Goal: Transaction & Acquisition: Purchase product/service

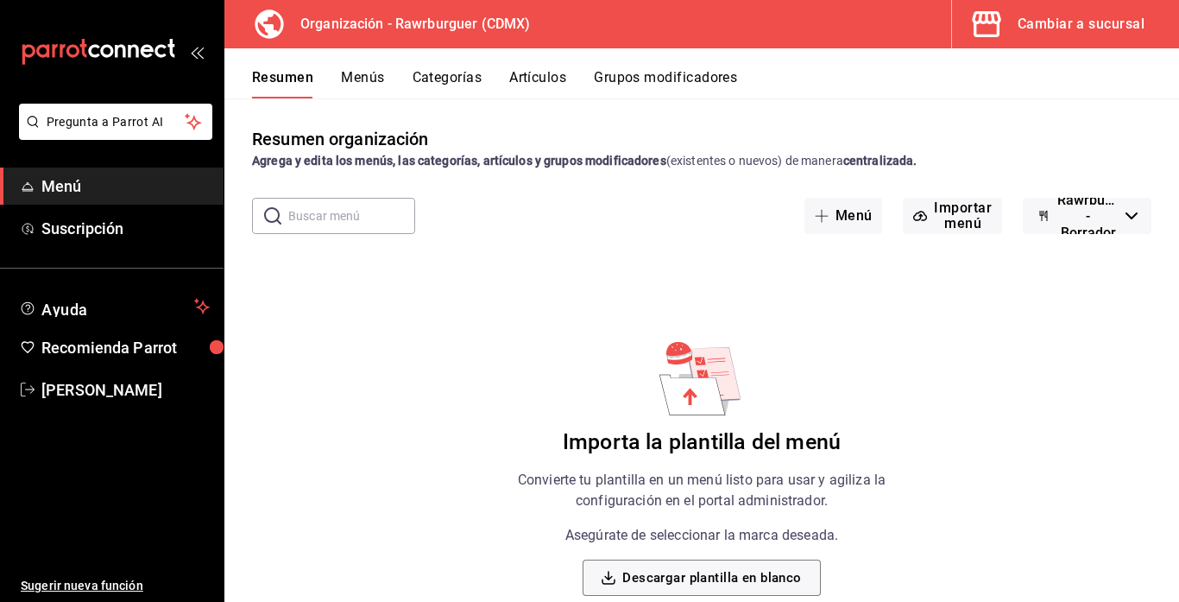
click at [1047, 34] on div "Cambiar a sucursal" at bounding box center [1081, 24] width 127 height 24
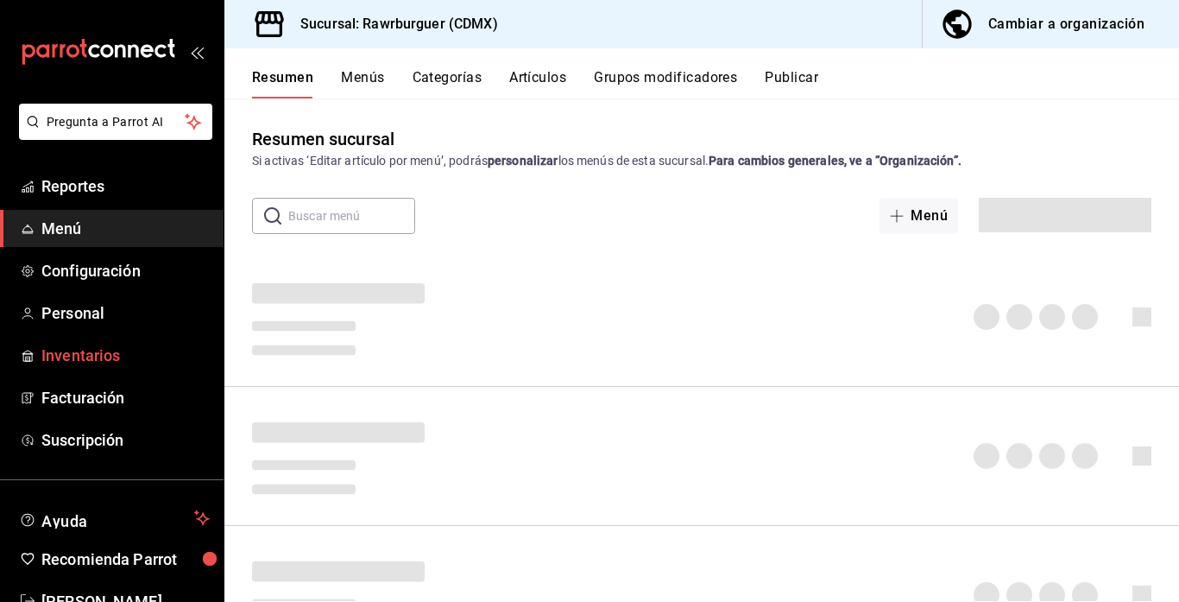
click at [110, 358] on span "Inventarios" at bounding box center [125, 355] width 168 height 23
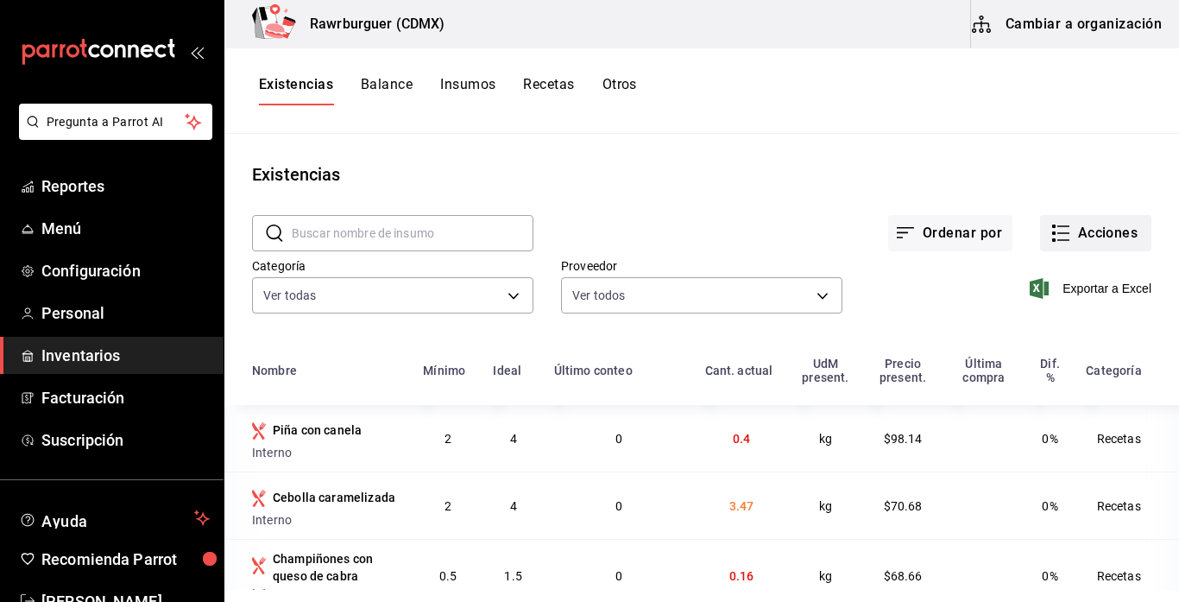
click at [1108, 236] on button "Acciones" at bounding box center [1095, 233] width 111 height 36
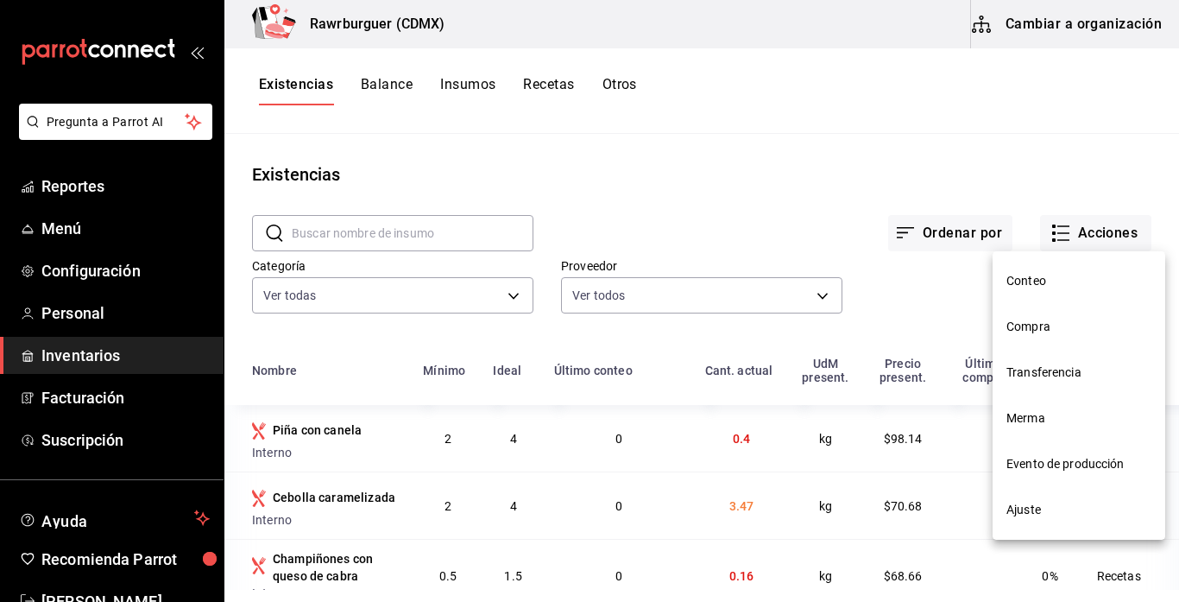
click at [1055, 328] on span "Compra" at bounding box center [1078, 327] width 145 height 18
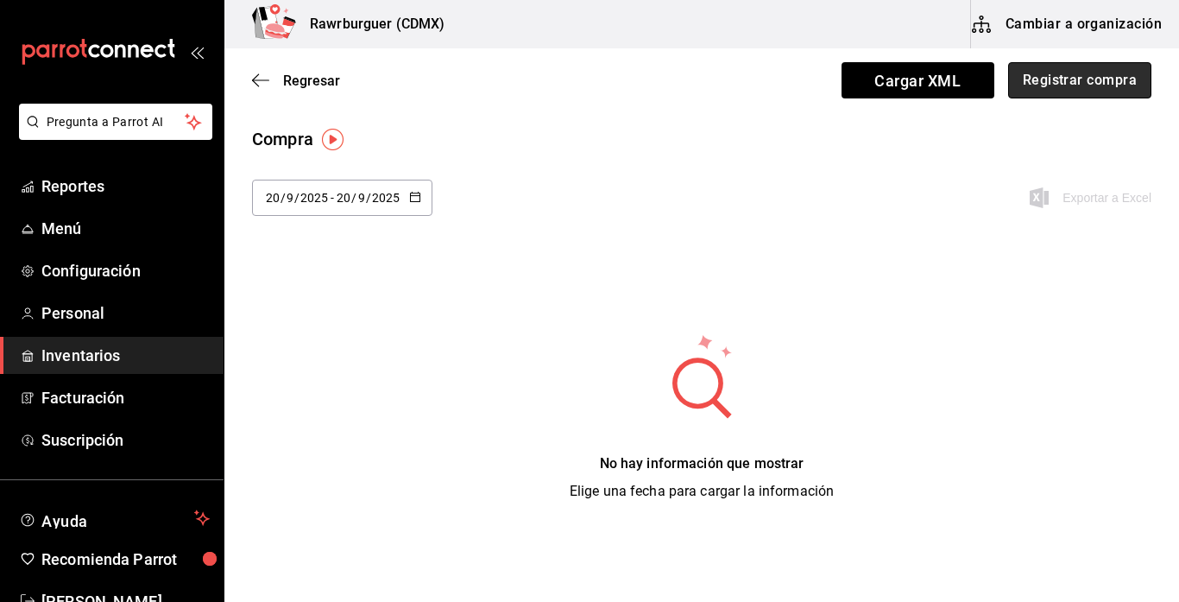
click at [1039, 94] on button "Registrar compra" at bounding box center [1079, 80] width 143 height 36
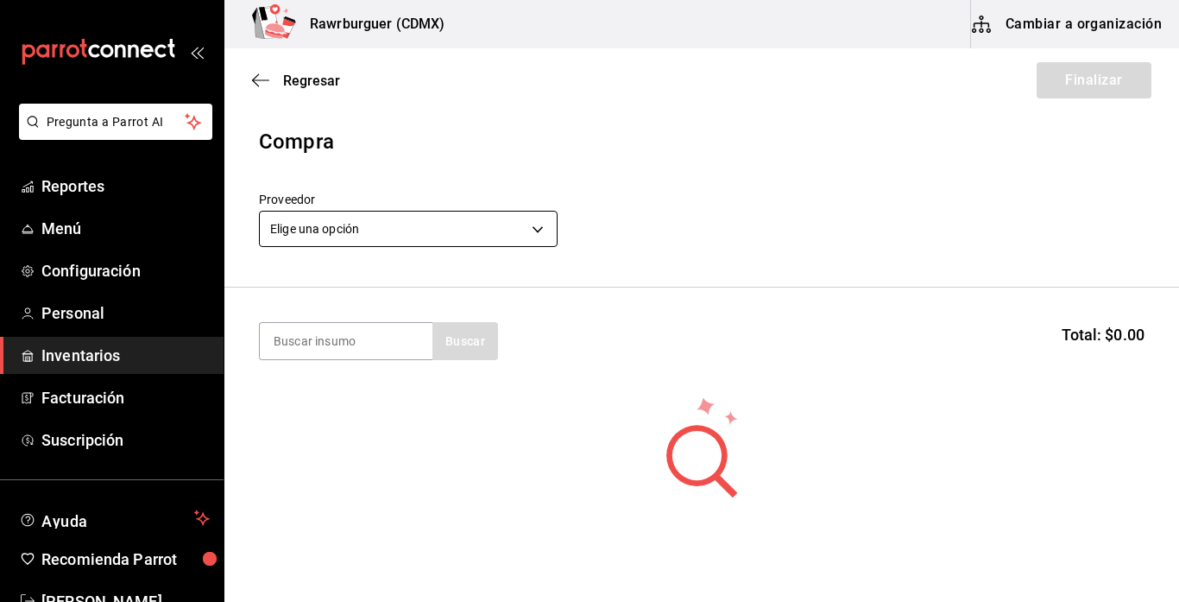
click at [522, 233] on body "Pregunta a Parrot AI Reportes Menú Configuración Personal Inventarios Facturaci…" at bounding box center [589, 252] width 1179 height 504
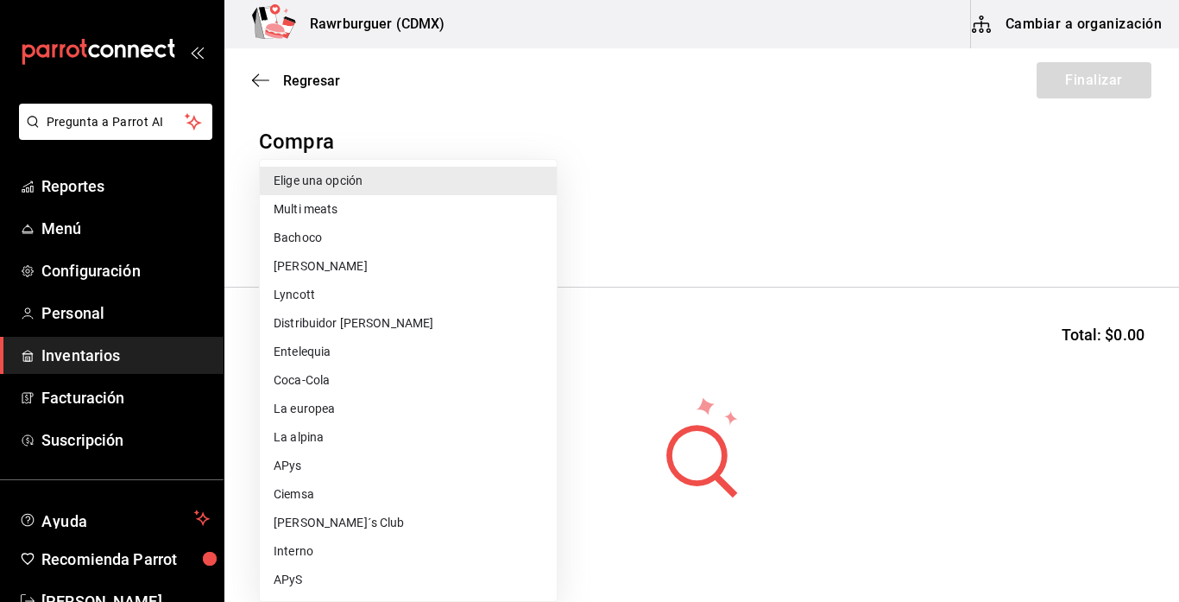
click at [306, 462] on li "APys" at bounding box center [408, 465] width 297 height 28
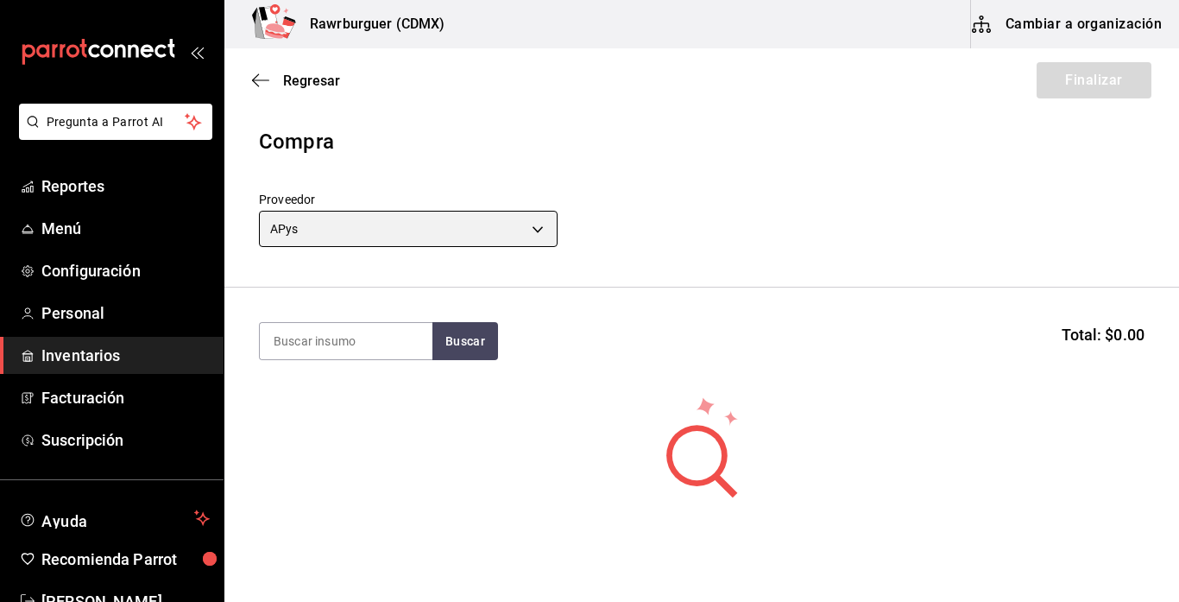
type input "32dcd390-d05b-4d1f-a1bd-065f7557583a"
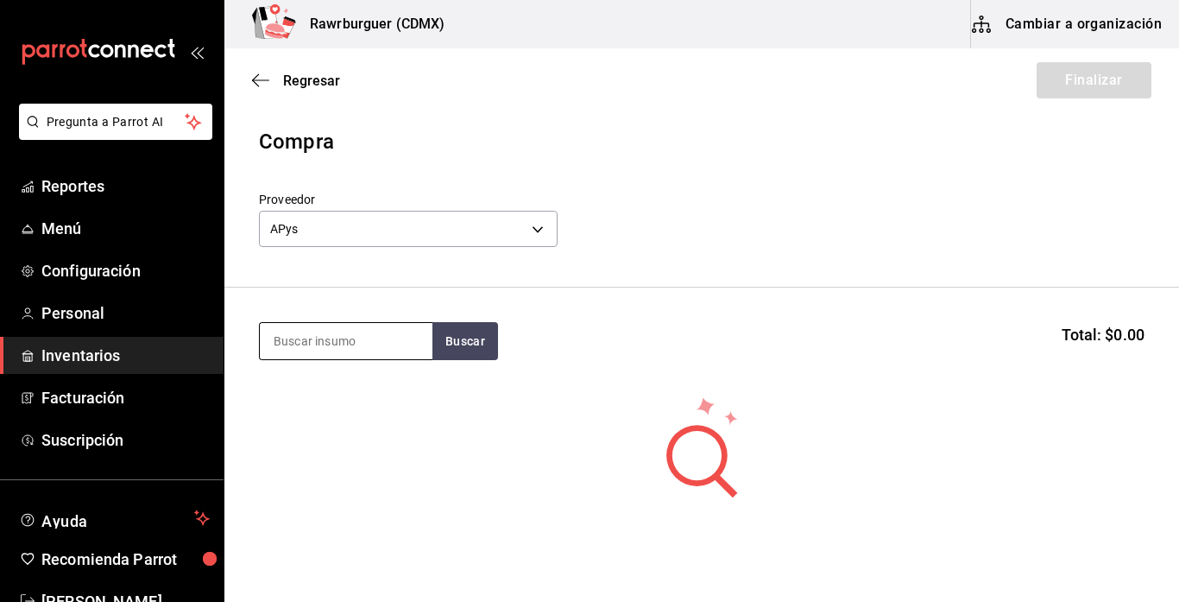
click at [355, 351] on input at bounding box center [346, 341] width 173 height 36
type input "papa waffle"
click at [450, 343] on button "Buscar" at bounding box center [465, 341] width 66 height 38
click at [455, 337] on button "Buscar" at bounding box center [465, 341] width 66 height 38
click at [536, 225] on body "Pregunta a Parrot AI Reportes Menú Configuración Personal Inventarios Facturaci…" at bounding box center [589, 252] width 1179 height 504
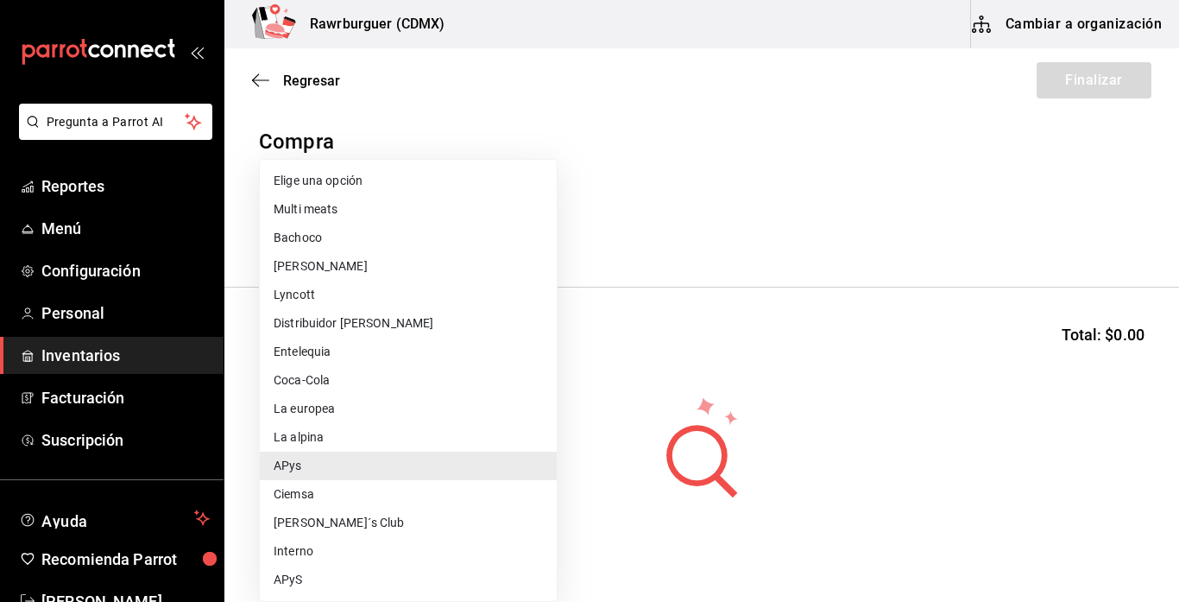
click at [298, 584] on li "APyS" at bounding box center [408, 579] width 297 height 28
type input "d2462c61-d6a0-4e6b-b327-a2fa3cf32fc8"
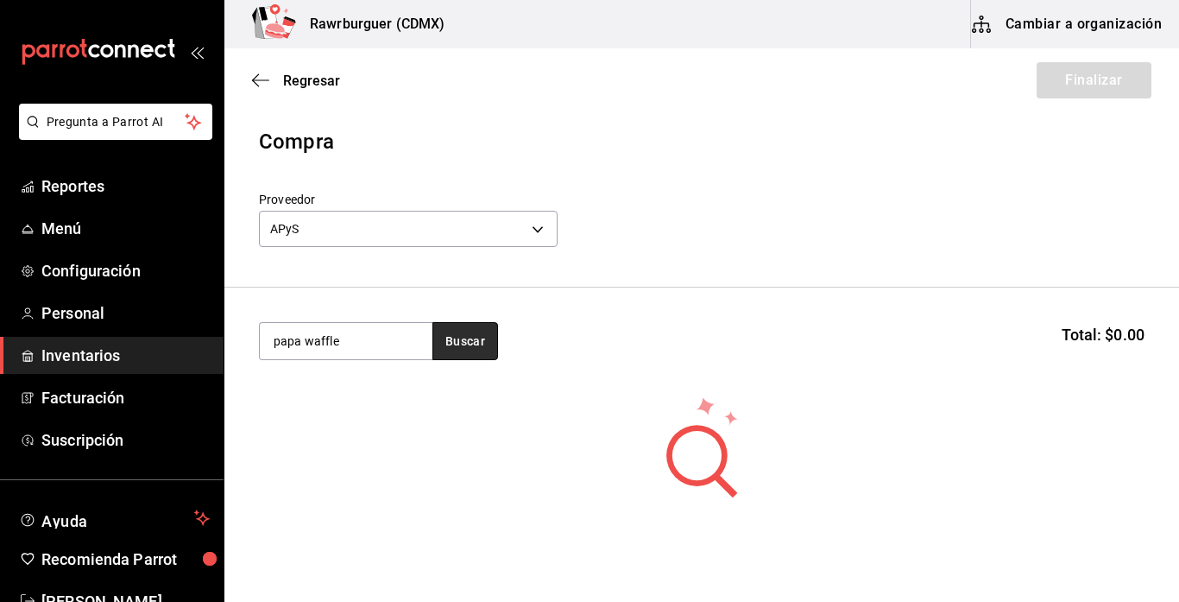
click at [453, 334] on button "Buscar" at bounding box center [465, 341] width 66 height 38
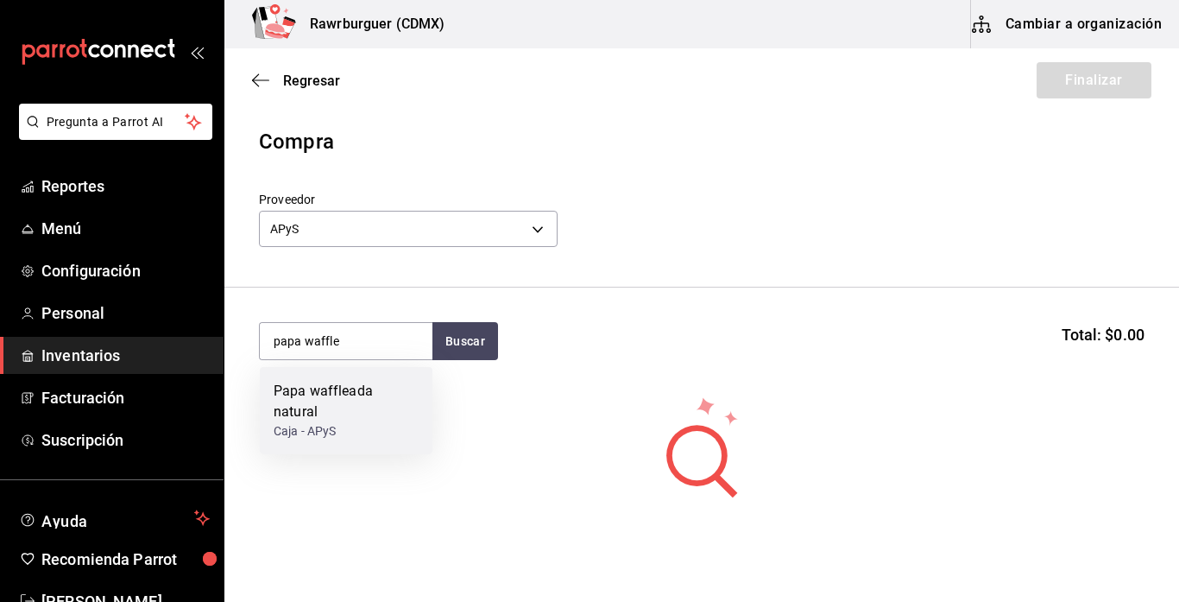
click at [369, 422] on div "Caja - APyS" at bounding box center [346, 431] width 145 height 18
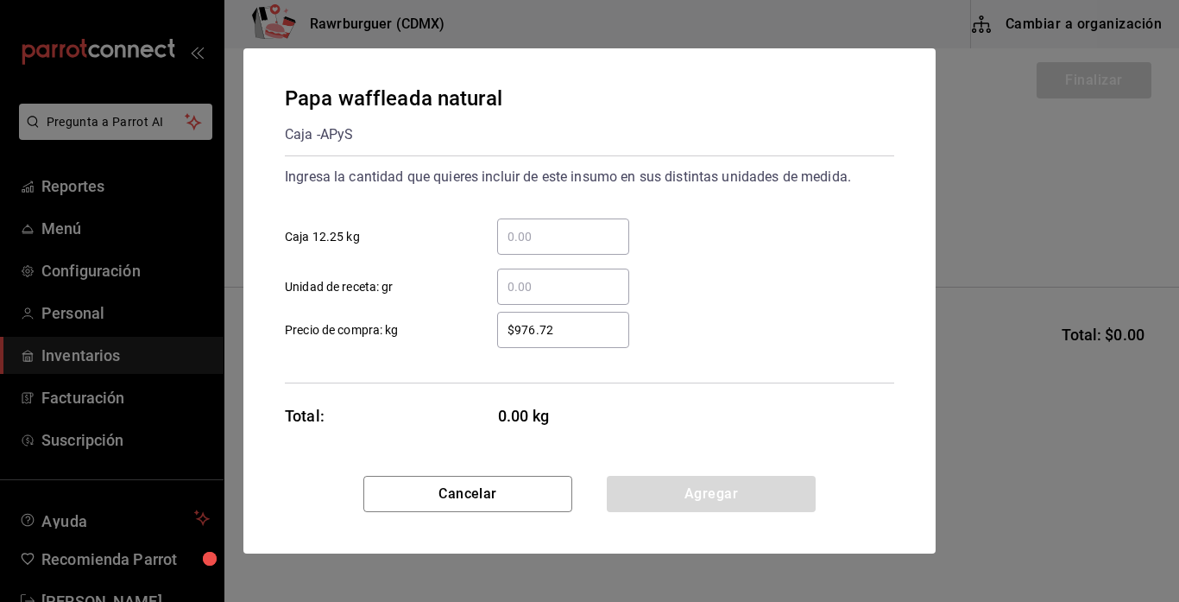
click at [565, 228] on input "​ Caja 12.25 kg" at bounding box center [563, 236] width 132 height 21
type input "2"
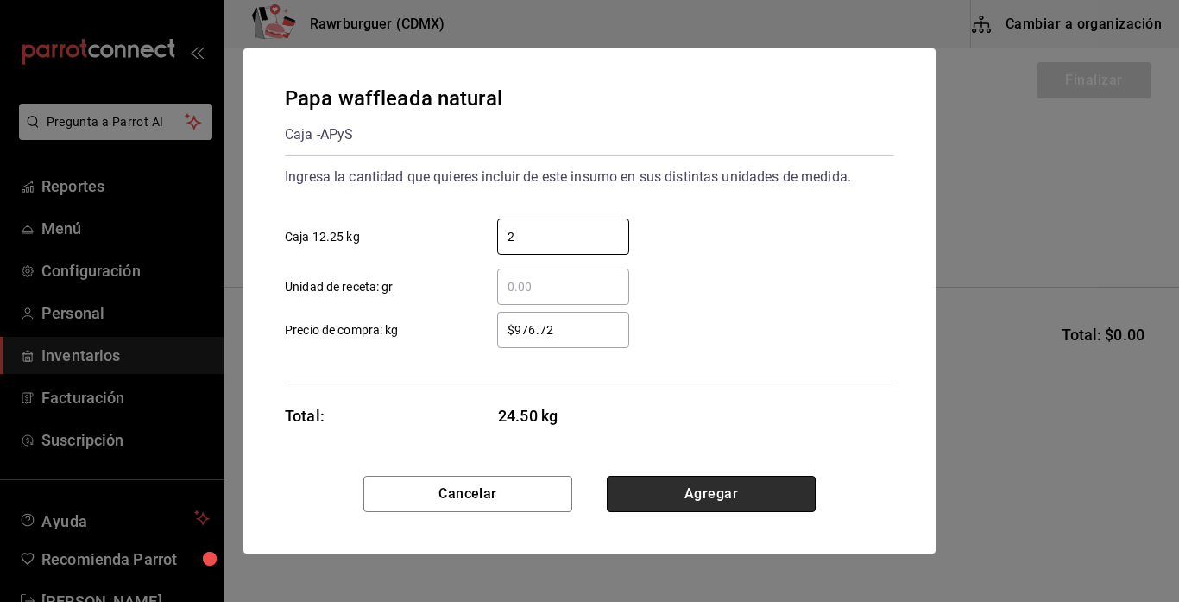
click at [689, 491] on button "Agregar" at bounding box center [711, 494] width 209 height 36
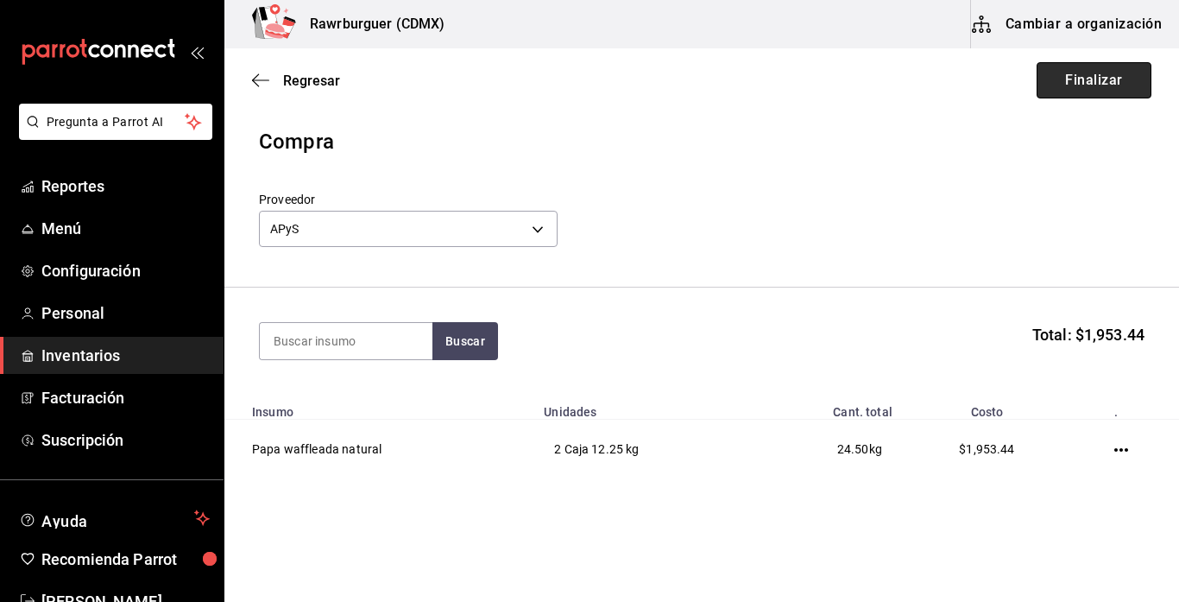
click at [1117, 81] on button "Finalizar" at bounding box center [1094, 80] width 115 height 36
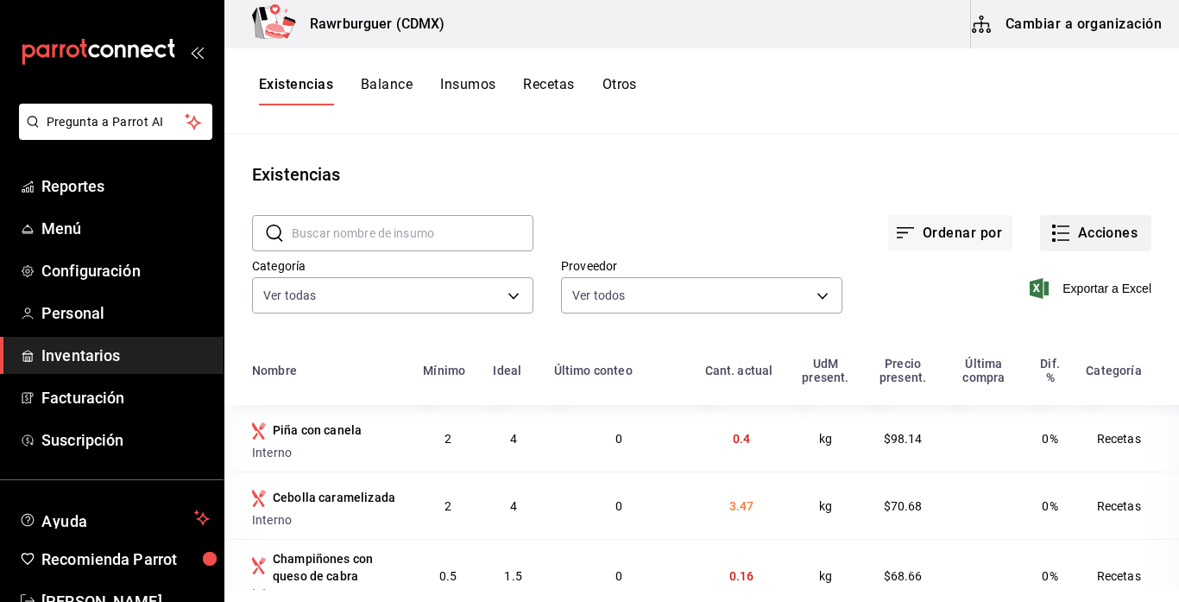
click at [1061, 240] on icon "button" at bounding box center [1063, 240] width 12 height 0
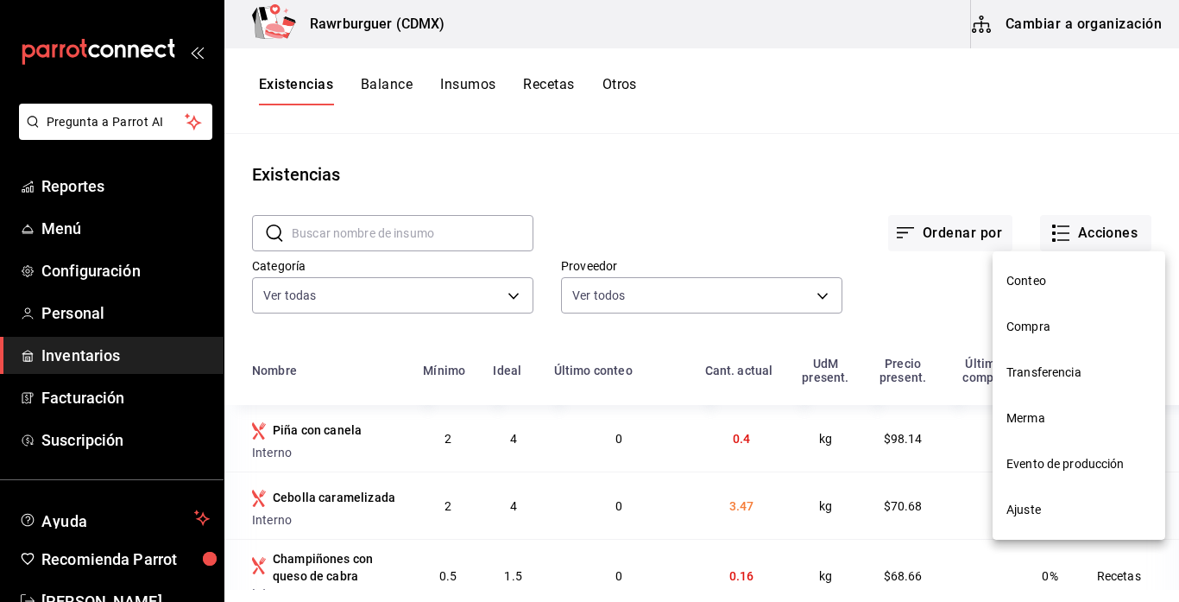
click at [1045, 279] on span "Conteo" at bounding box center [1078, 281] width 145 height 18
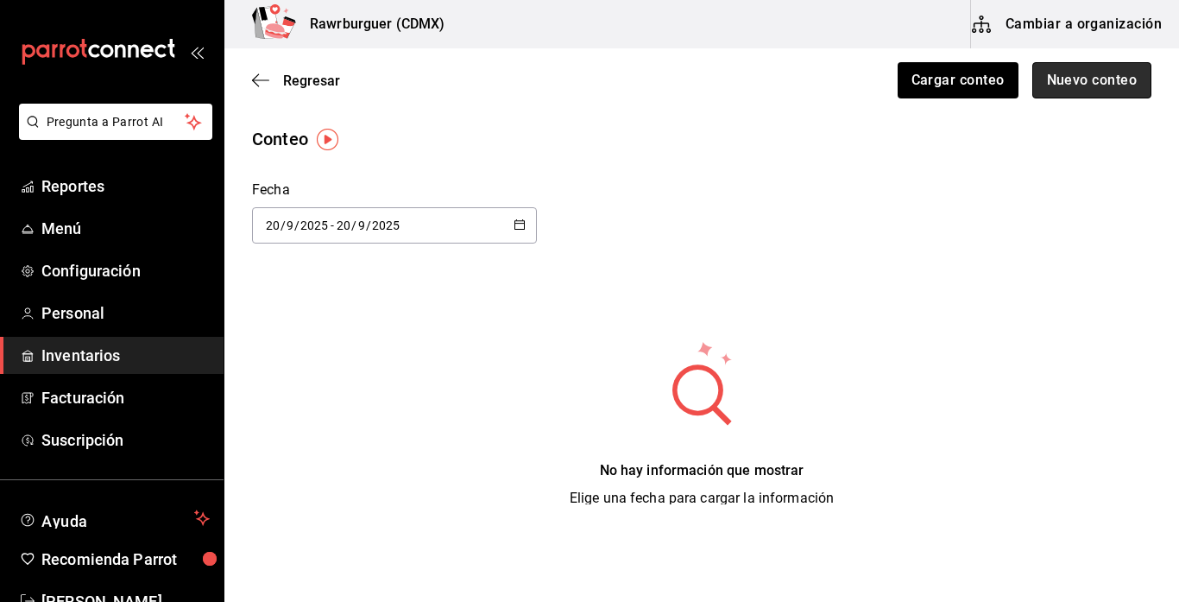
click at [1090, 86] on button "Nuevo conteo" at bounding box center [1092, 80] width 120 height 36
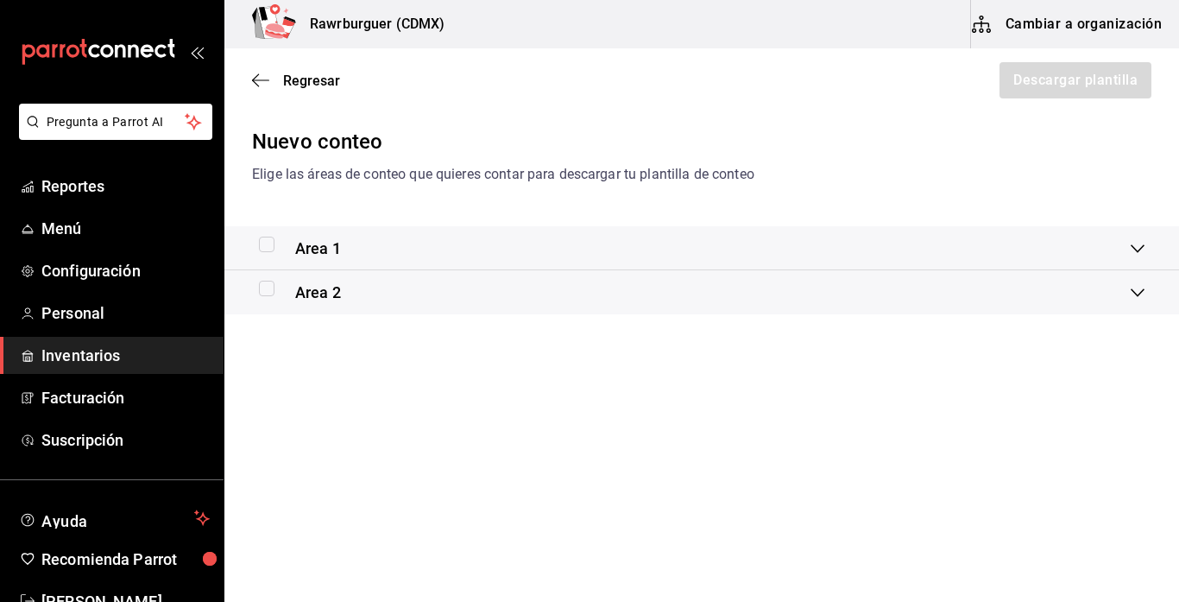
click at [266, 242] on input "checkbox" at bounding box center [267, 244] width 16 height 16
checkbox input "true"
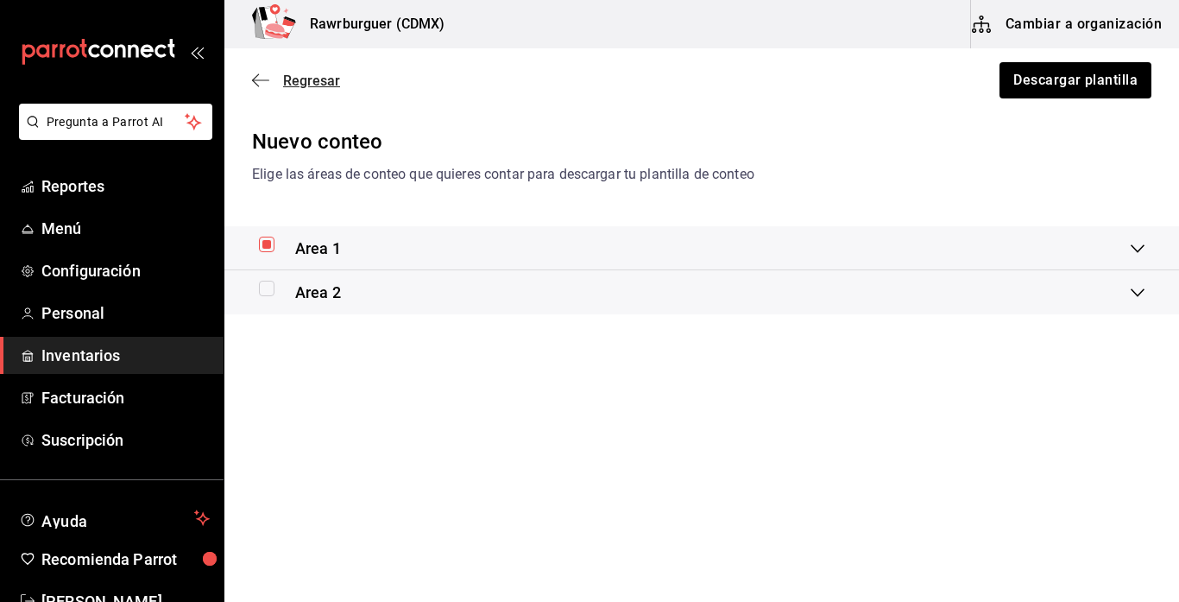
click at [262, 85] on icon "button" at bounding box center [260, 81] width 17 height 16
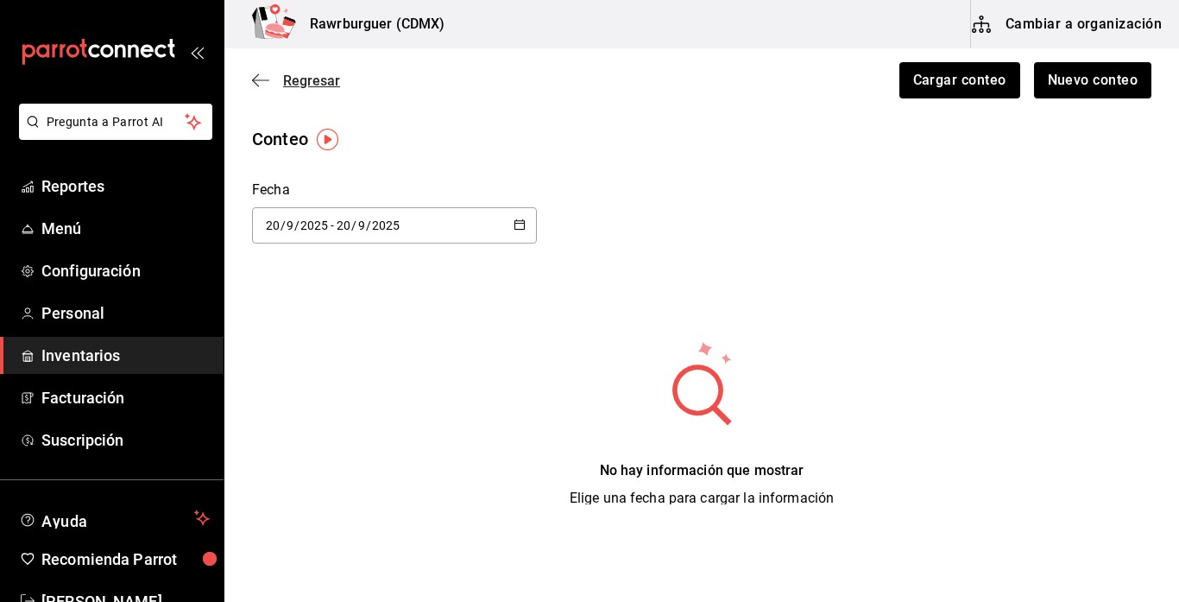
click at [276, 79] on span "Regresar" at bounding box center [296, 81] width 88 height 16
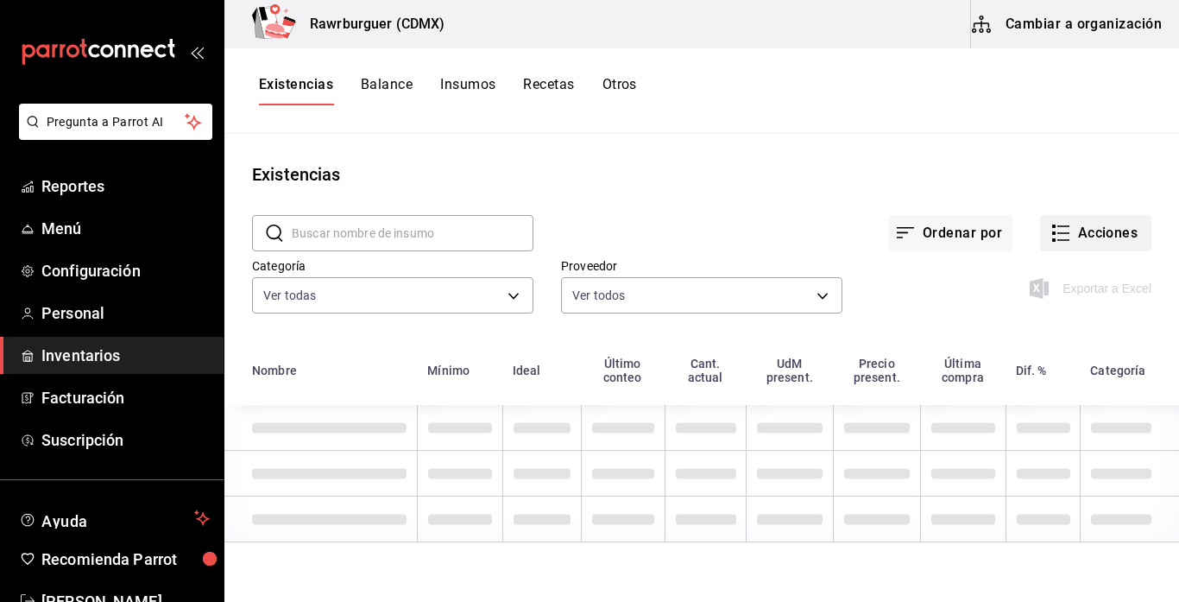
click at [1108, 228] on button "Acciones" at bounding box center [1095, 233] width 111 height 36
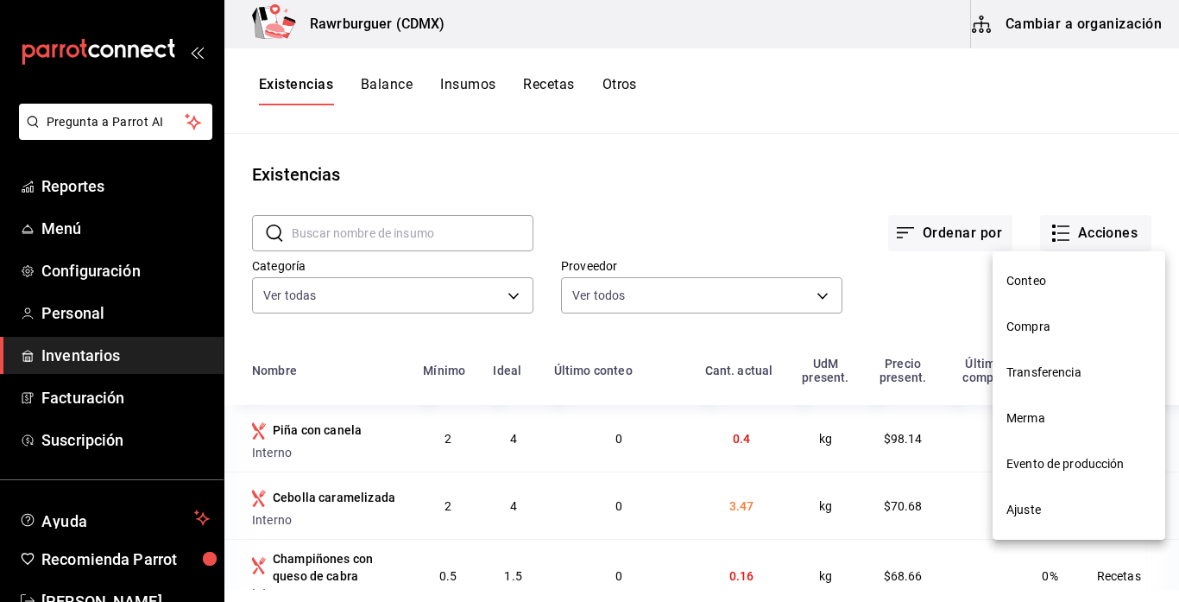
click at [1026, 350] on li "Transferencia" at bounding box center [1079, 373] width 173 height 46
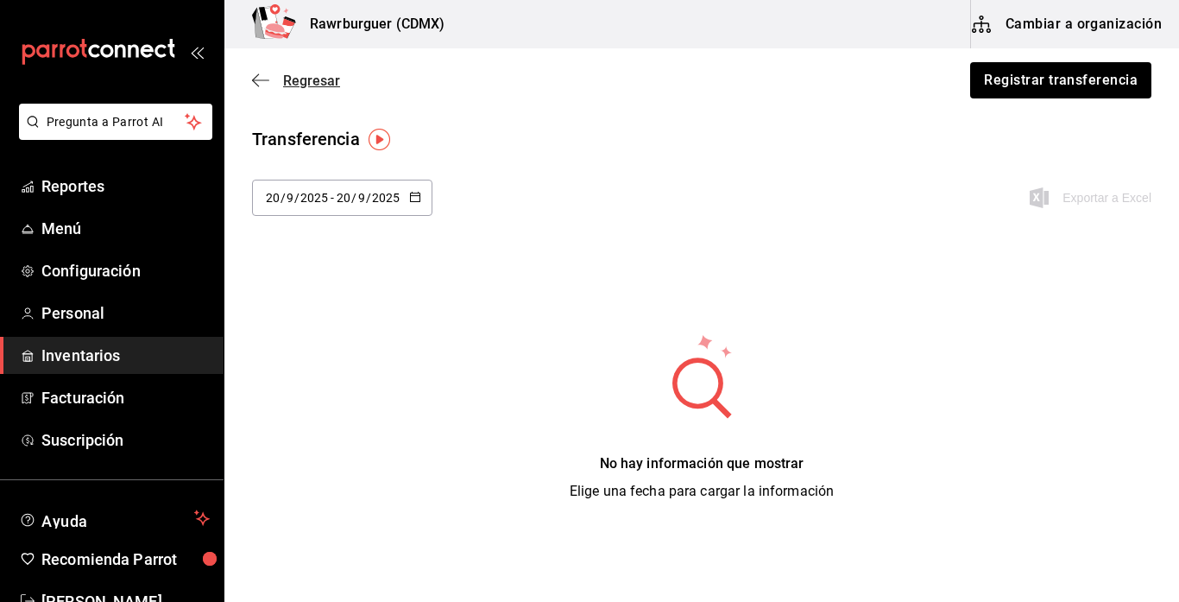
click at [279, 81] on span "Regresar" at bounding box center [296, 81] width 88 height 16
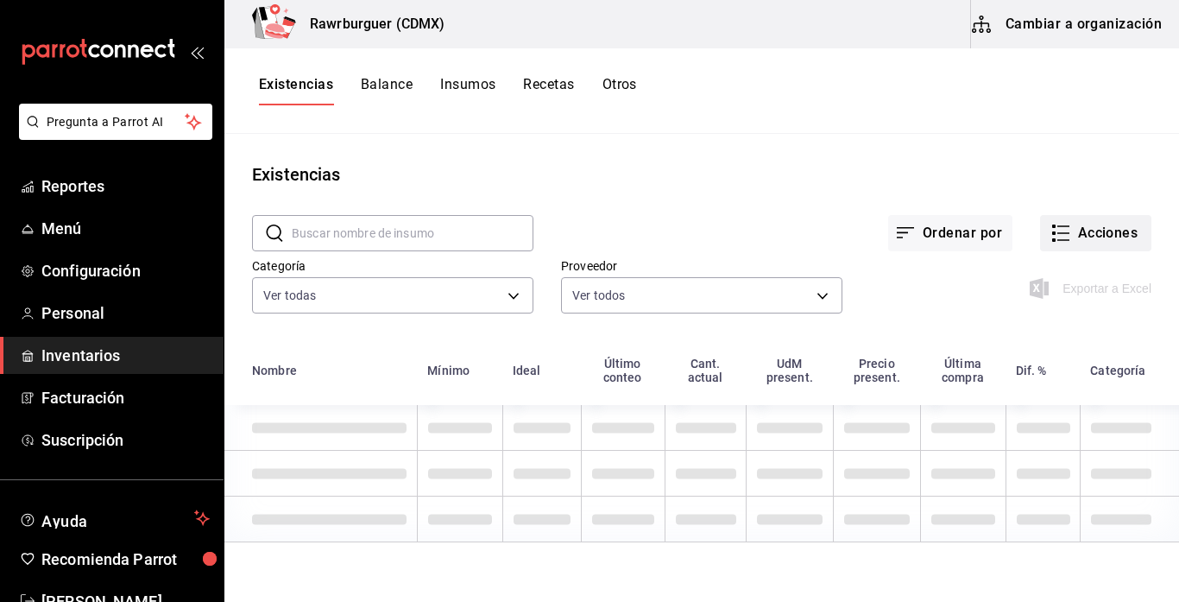
click at [1100, 231] on button "Acciones" at bounding box center [1095, 233] width 111 height 36
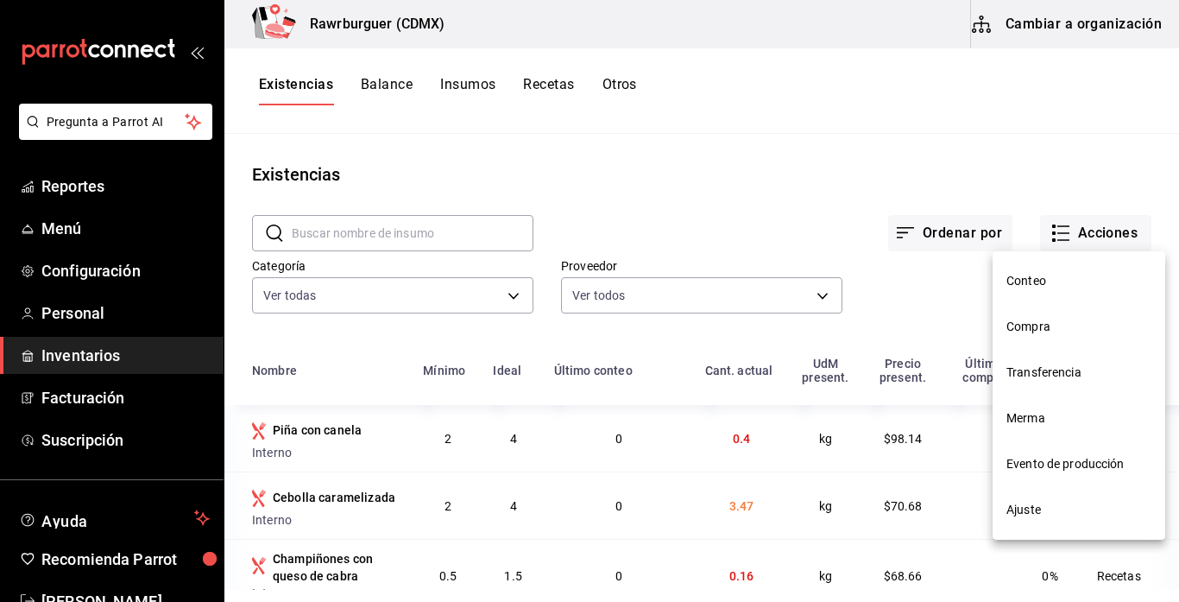
click at [1014, 323] on span "Compra" at bounding box center [1078, 327] width 145 height 18
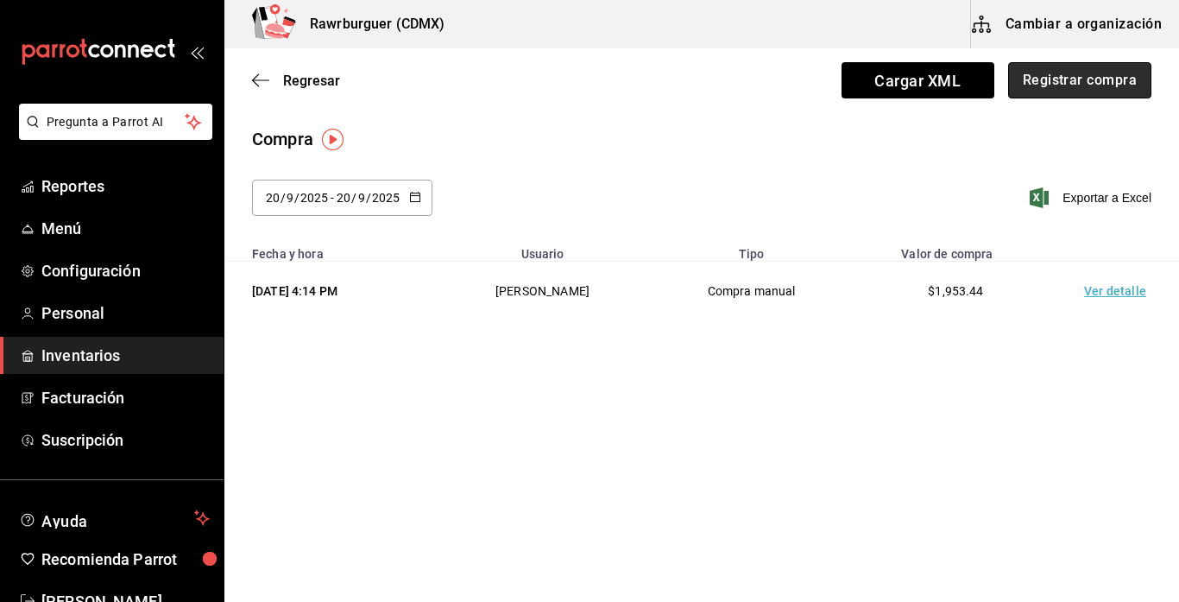
click at [1058, 89] on button "Registrar compra" at bounding box center [1079, 80] width 143 height 36
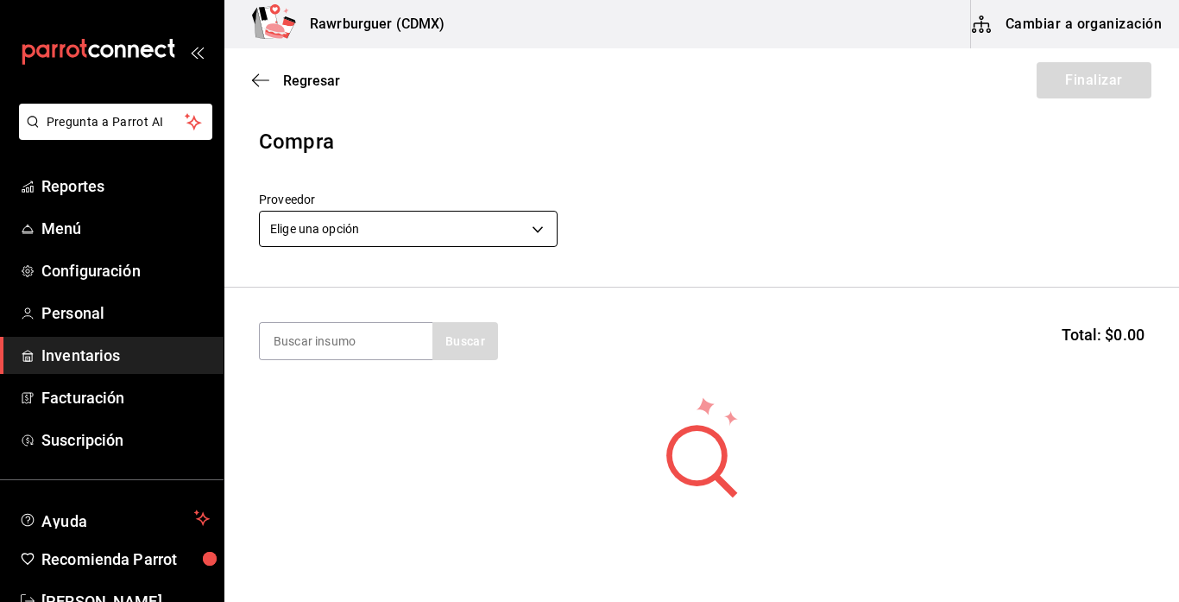
click at [459, 227] on body "Pregunta a Parrot AI Reportes Menú Configuración Personal Inventarios Facturaci…" at bounding box center [589, 252] width 1179 height 504
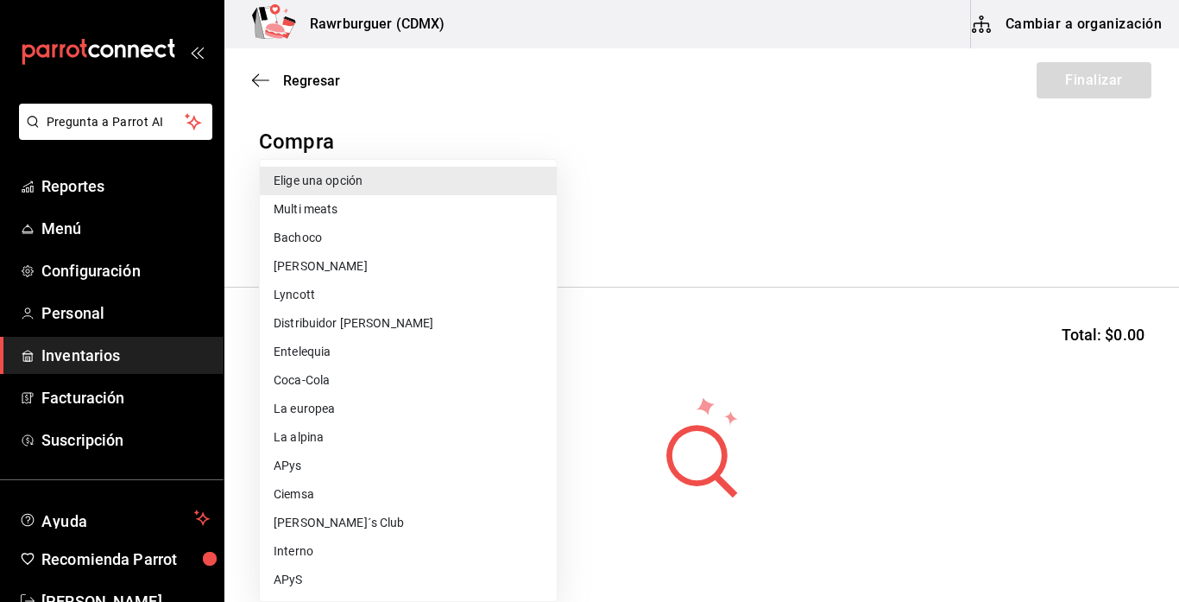
click at [411, 214] on li "Multi meats" at bounding box center [408, 209] width 297 height 28
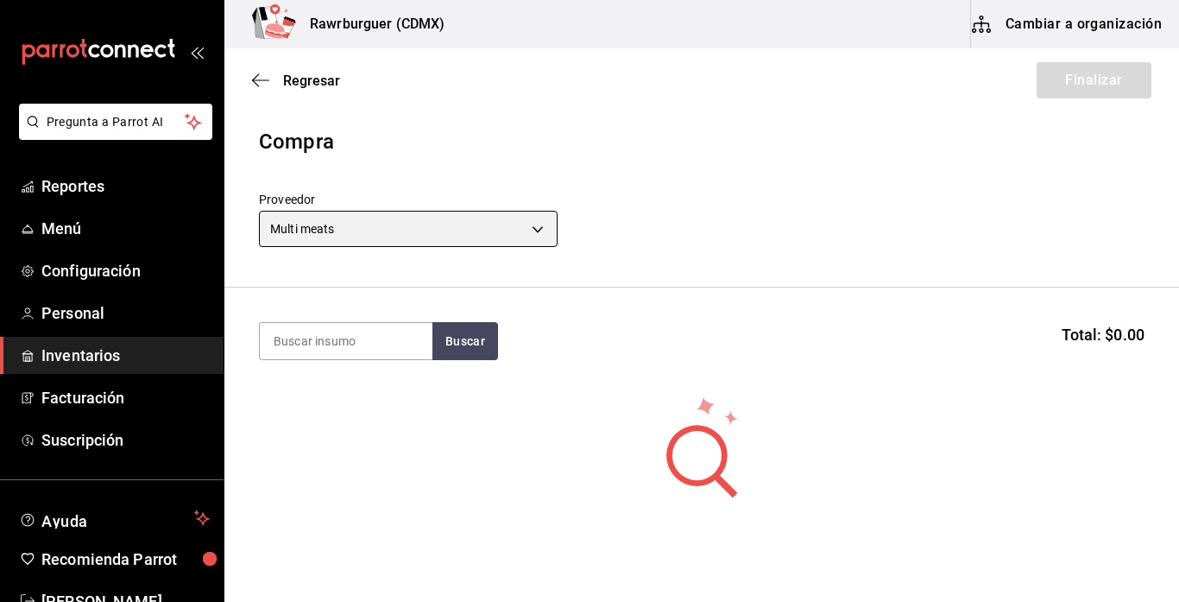
type input "eed63092-daea-45f6-95c1-76bc3e8fa5ec"
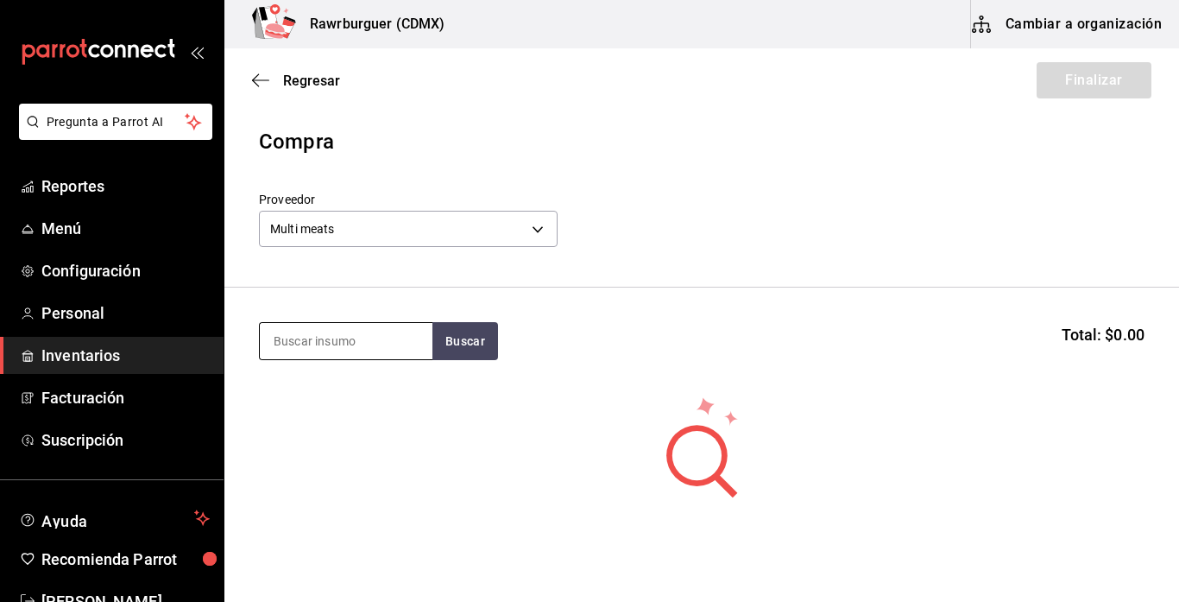
click at [365, 339] on input at bounding box center [346, 341] width 173 height 36
type input "c"
type input "medallon"
click at [487, 342] on button "Buscar" at bounding box center [465, 341] width 66 height 38
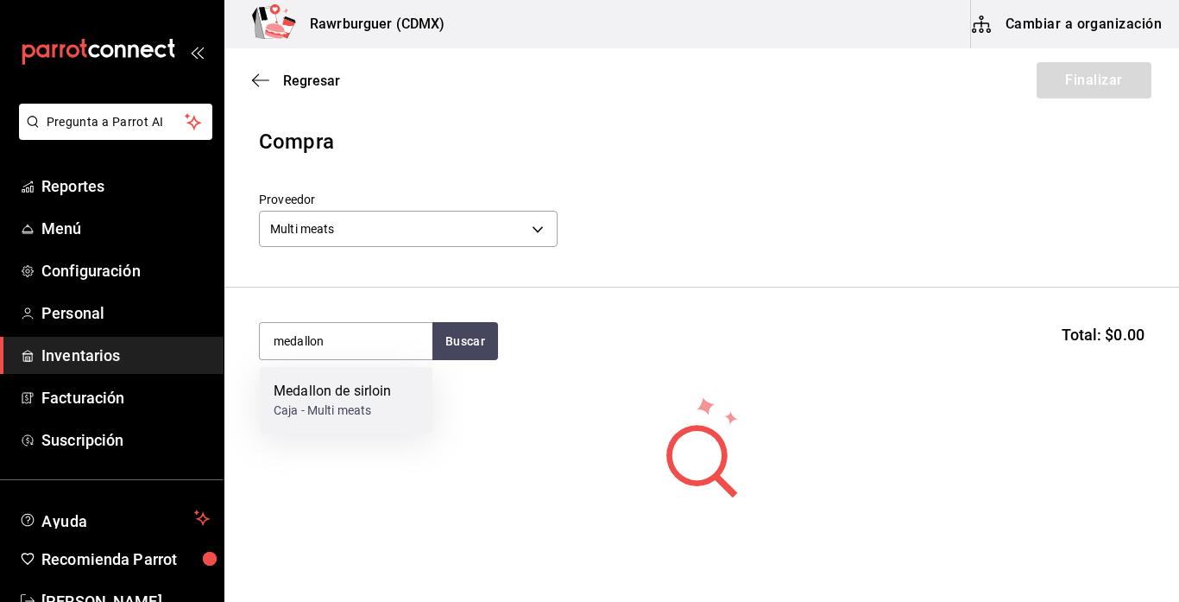
click at [306, 395] on div "Medallon de sirloin" at bounding box center [333, 391] width 118 height 21
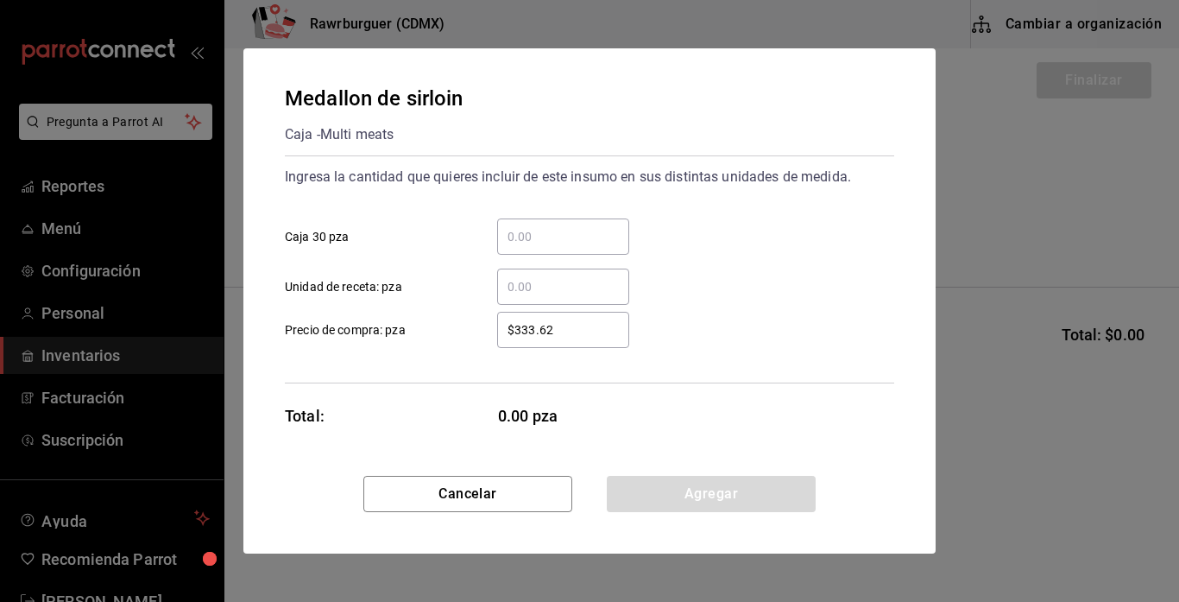
click at [556, 274] on div "​" at bounding box center [563, 286] width 132 height 36
click at [556, 276] on input "​ Unidad de receta: pza" at bounding box center [563, 286] width 132 height 21
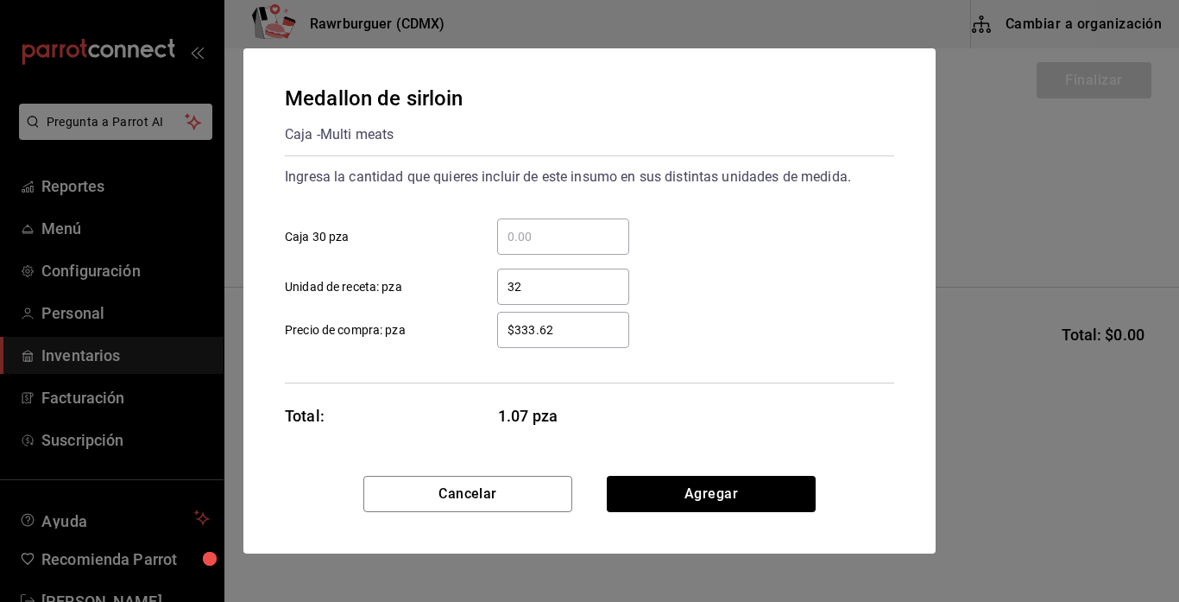
type input "3"
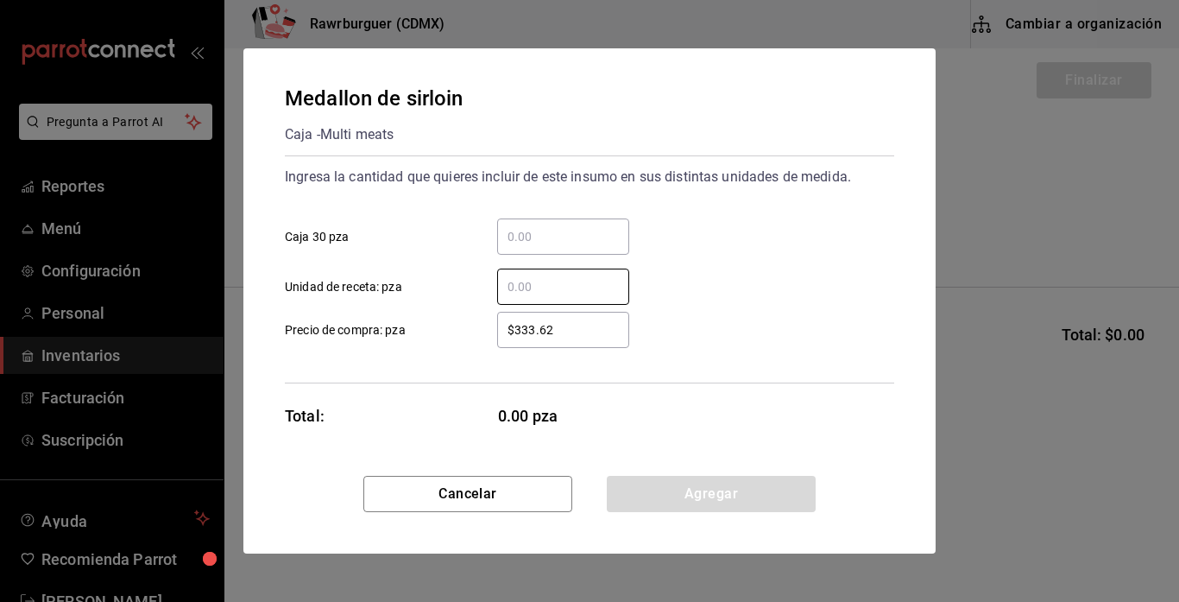
click at [555, 237] on input "​ Caja 30 pza" at bounding box center [563, 236] width 132 height 21
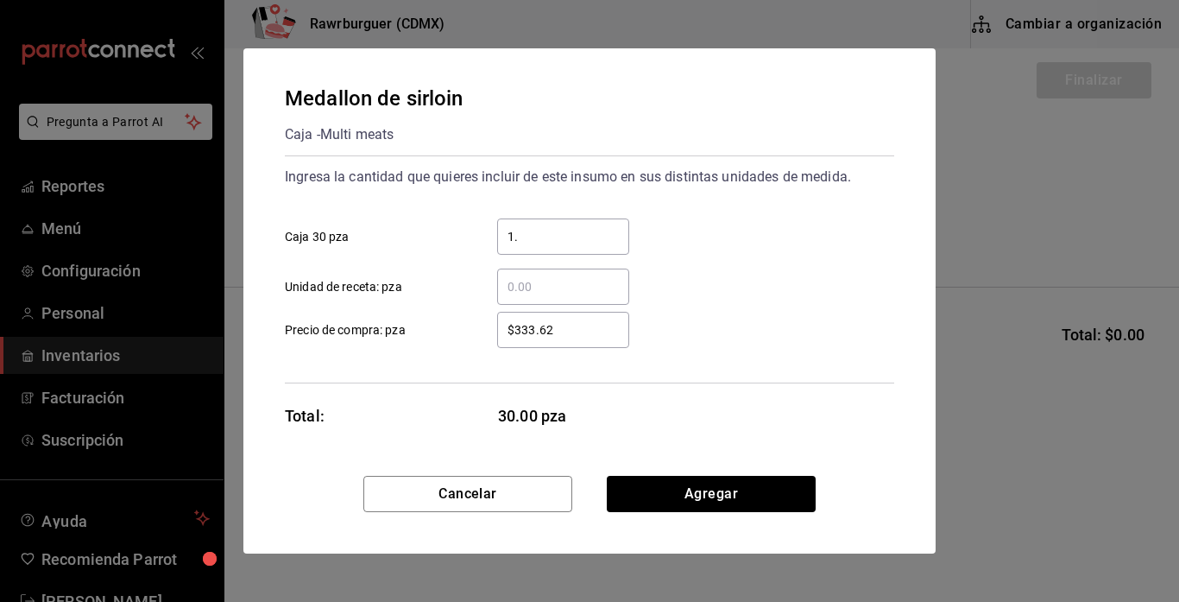
type input "1"
click at [589, 287] on input "​ Unidad de receta: pza" at bounding box center [563, 286] width 132 height 21
type input "2"
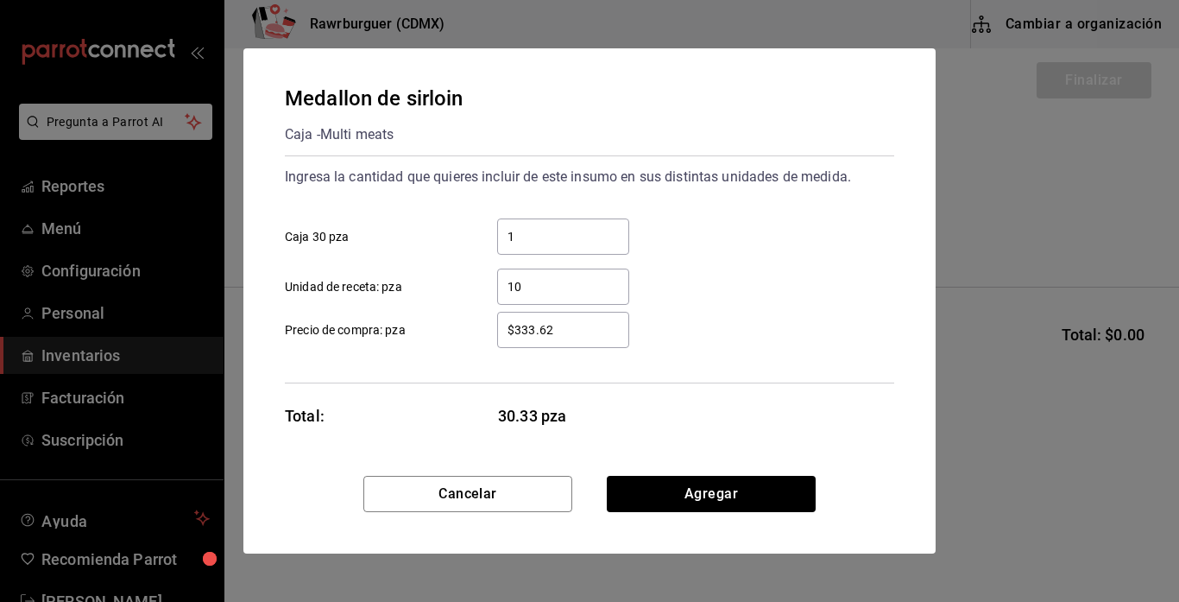
type input "1"
type input "9"
type input "8"
type input "7"
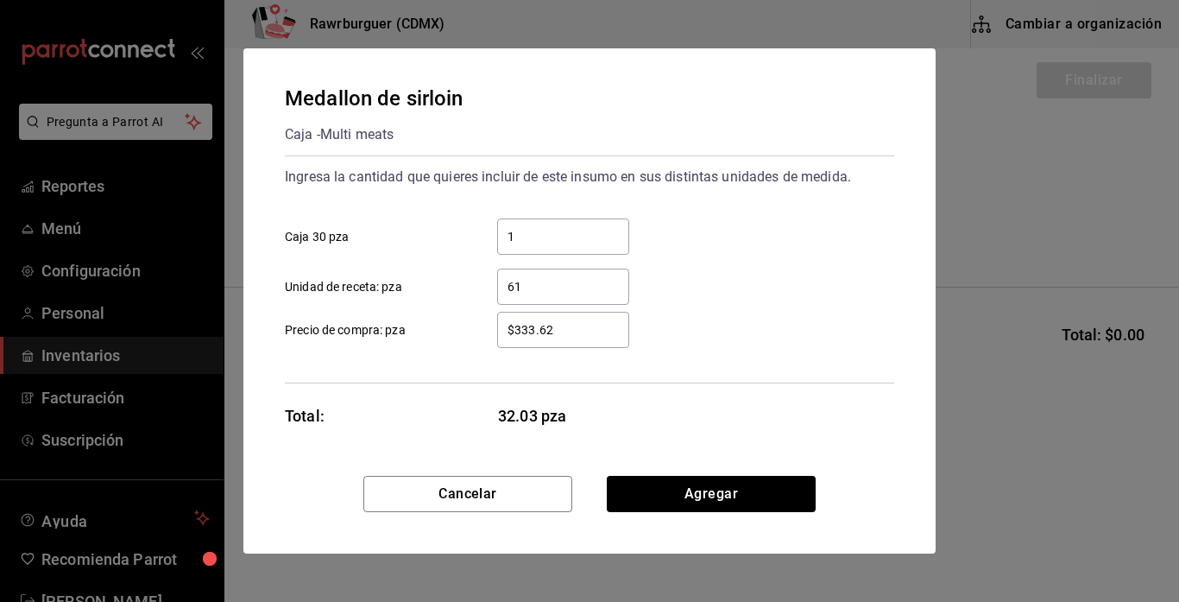
type input "6"
type input "60"
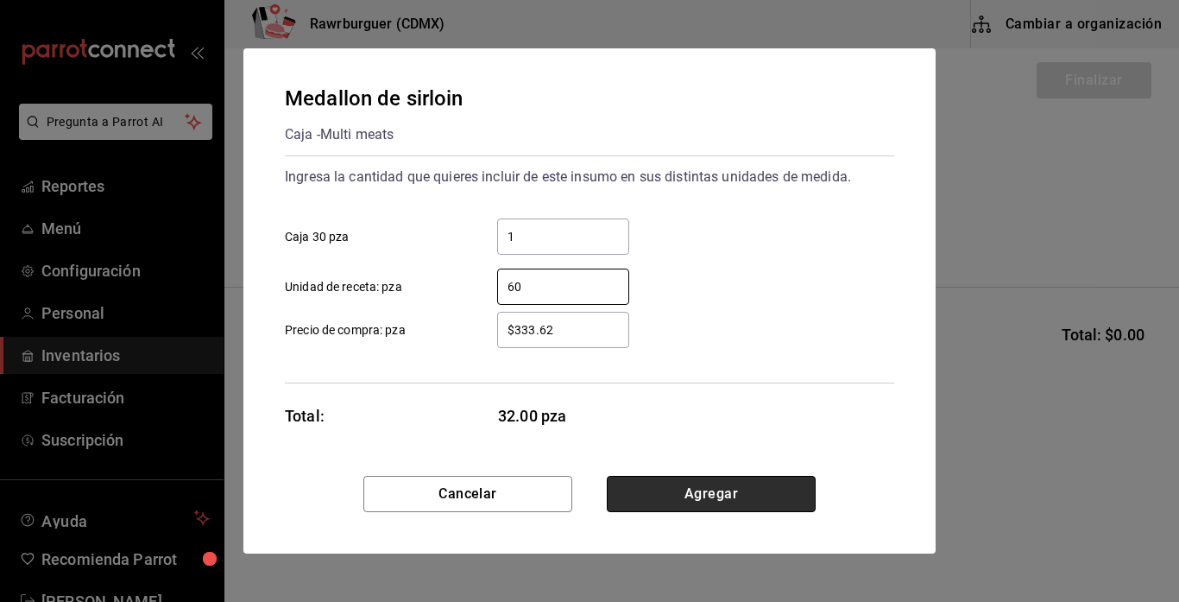
click at [695, 498] on button "Agregar" at bounding box center [711, 494] width 209 height 36
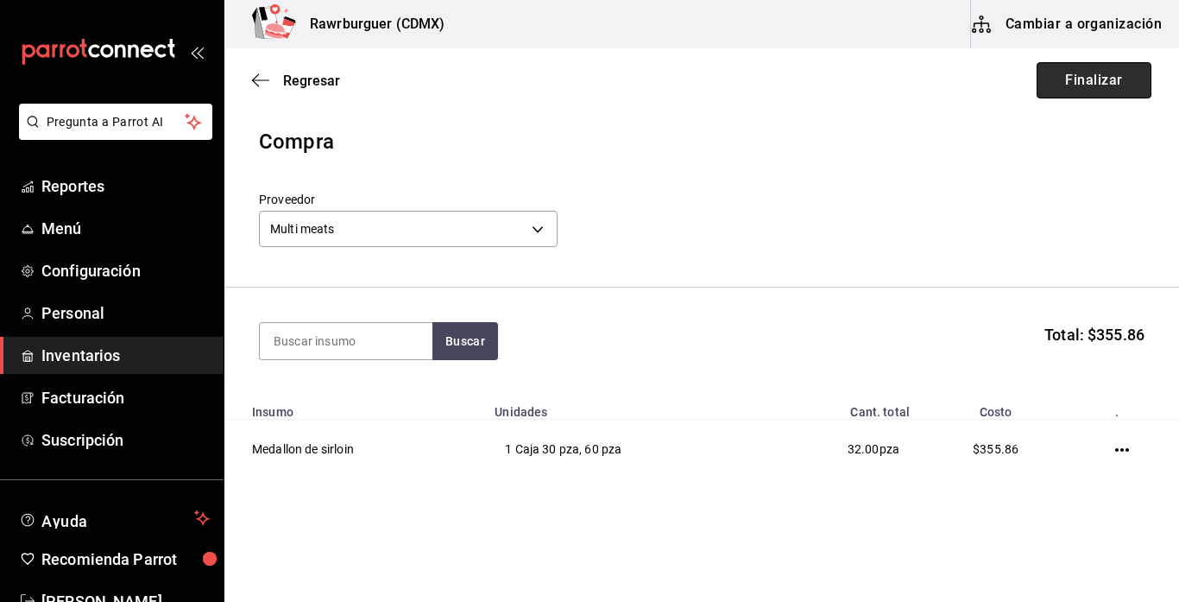
click at [1079, 81] on button "Finalizar" at bounding box center [1094, 80] width 115 height 36
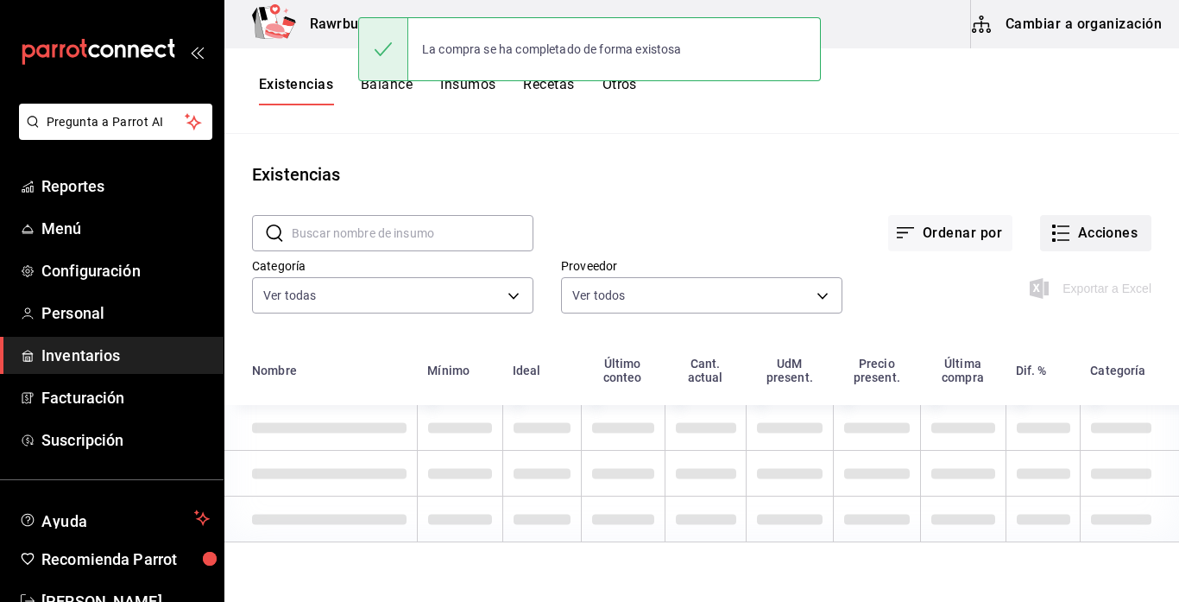
click at [1072, 230] on button "Acciones" at bounding box center [1095, 233] width 111 height 36
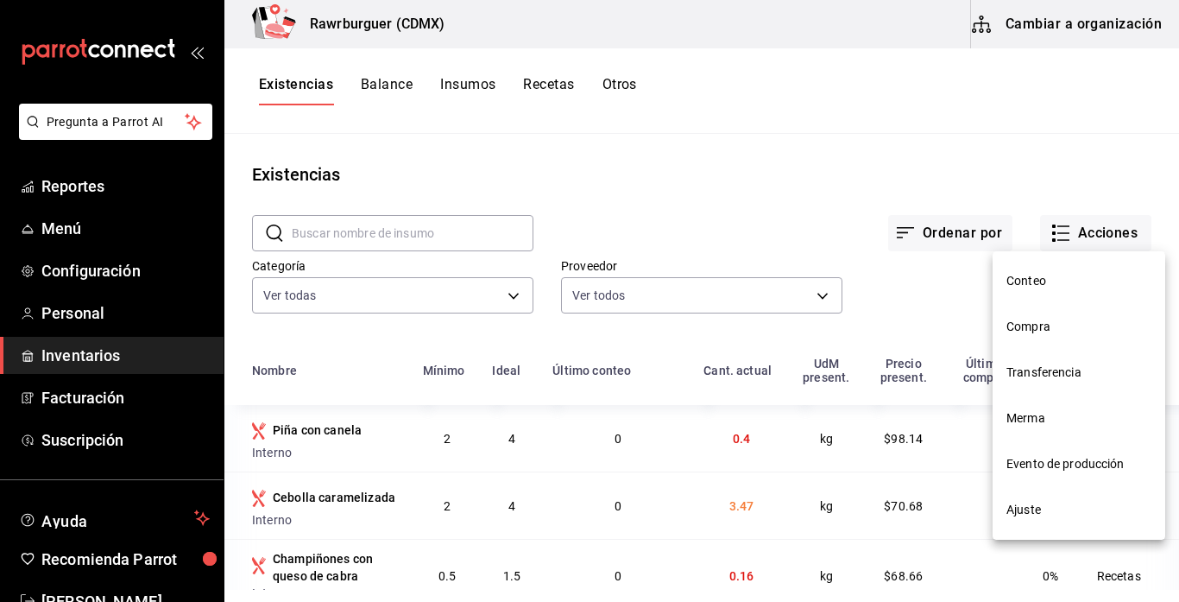
click at [1022, 329] on span "Compra" at bounding box center [1078, 327] width 145 height 18
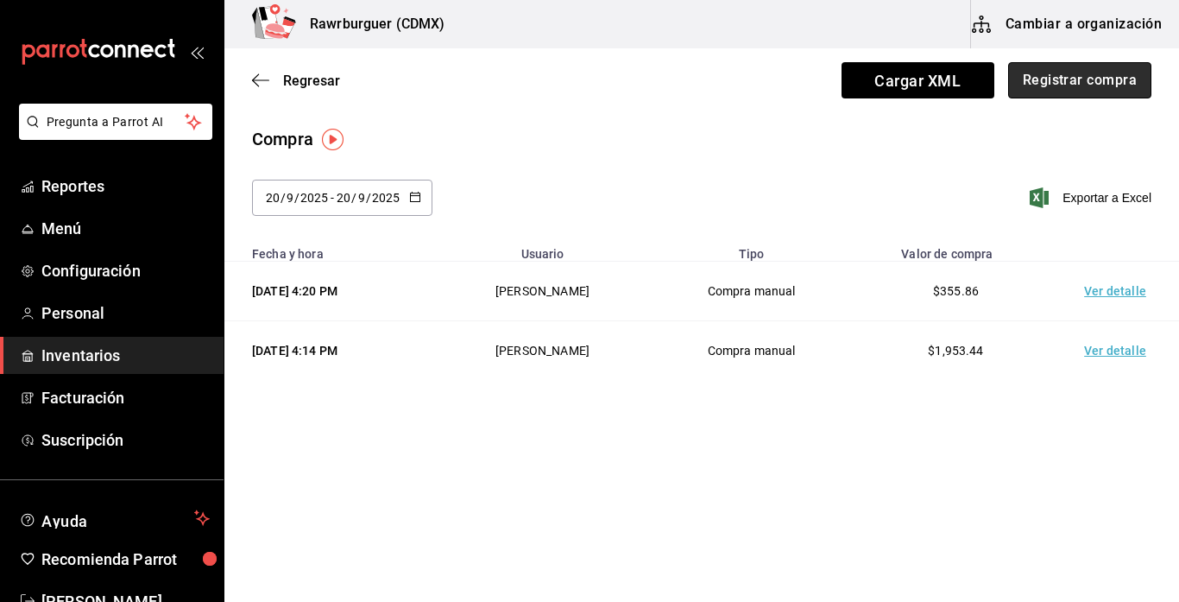
click at [1097, 85] on button "Registrar compra" at bounding box center [1079, 80] width 143 height 36
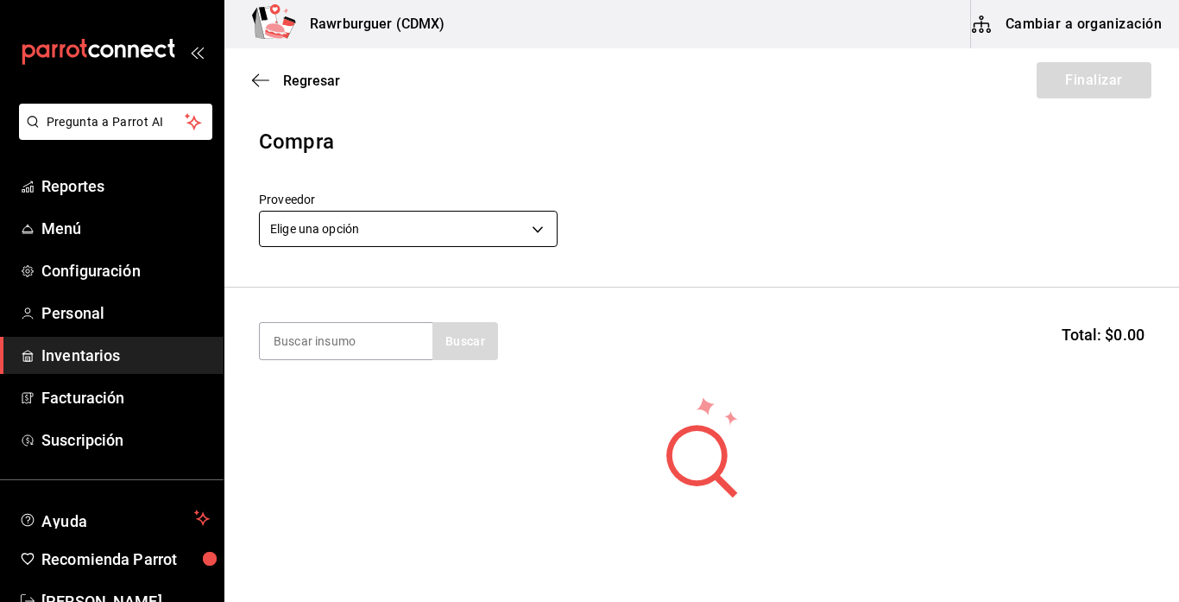
click at [537, 242] on body "Pregunta a Parrot AI Reportes Menú Configuración Personal Inventarios Facturaci…" at bounding box center [589, 252] width 1179 height 504
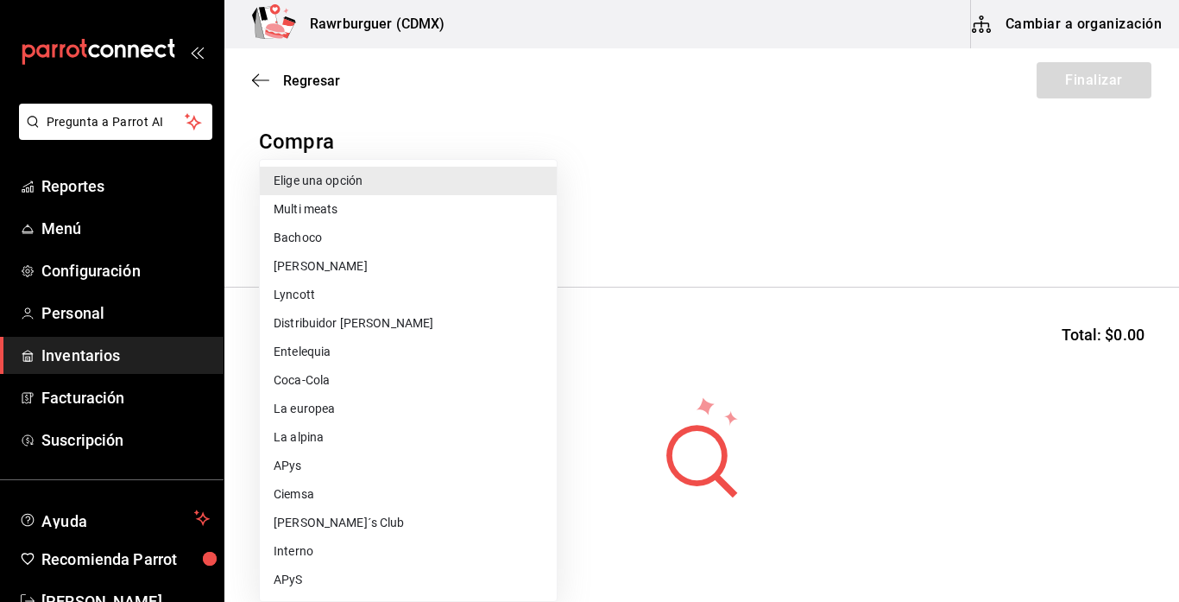
click at [291, 527] on li "[PERSON_NAME]´s Club" at bounding box center [408, 522] width 297 height 28
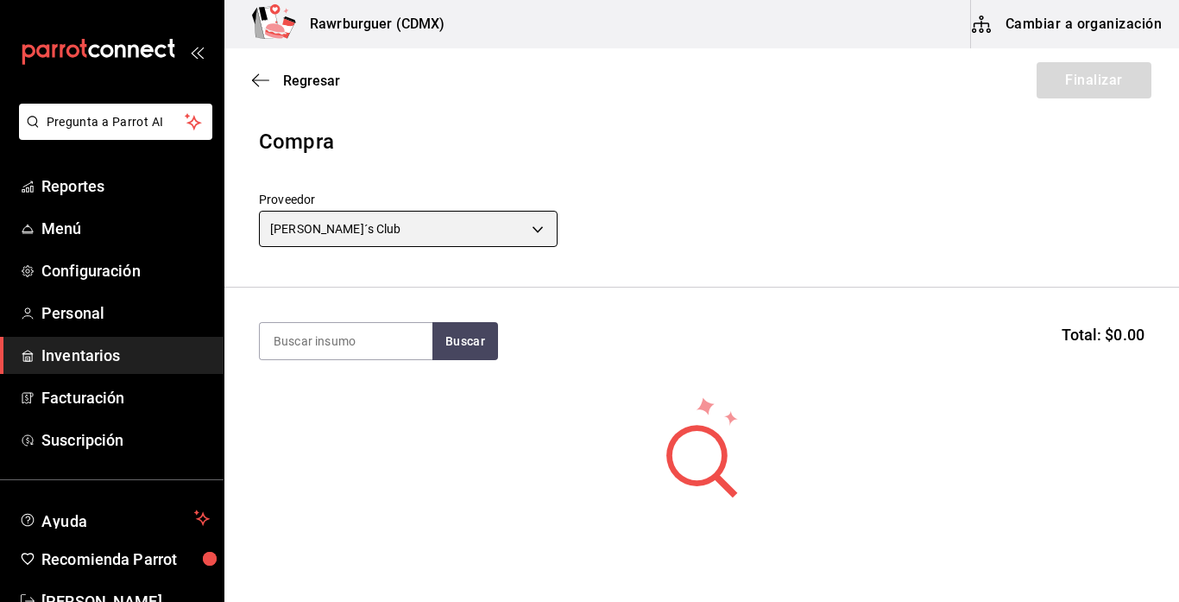
type input "430b9633-76bc-4a5c-ba58-aea79c5c7c8d"
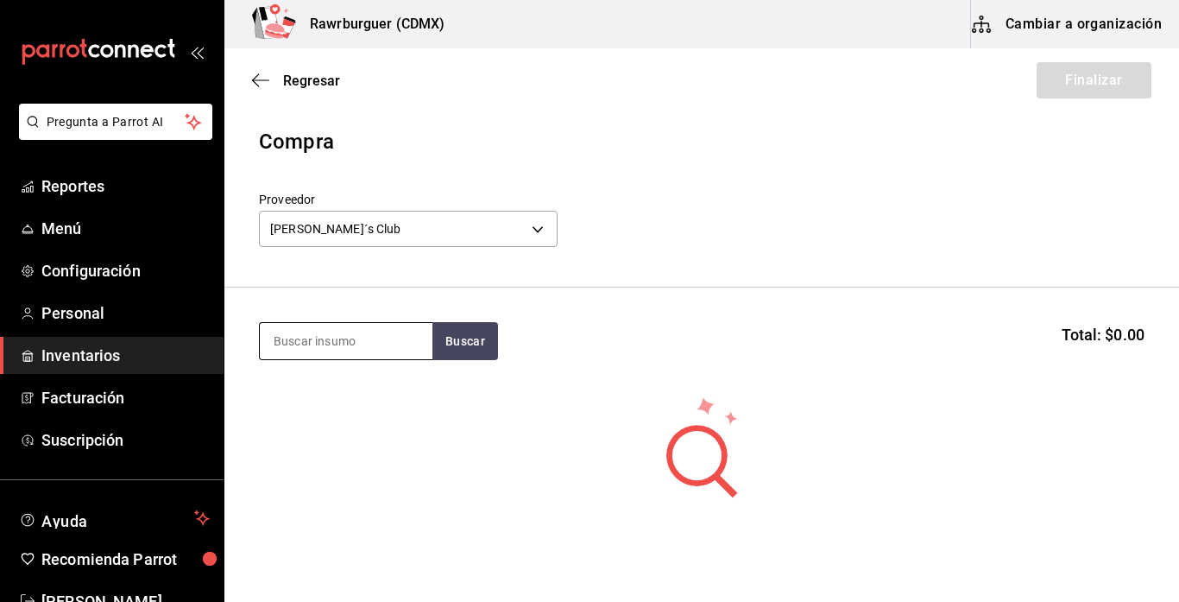
click at [392, 342] on input at bounding box center [346, 341] width 173 height 36
click at [469, 340] on button "Buscar" at bounding box center [465, 341] width 66 height 38
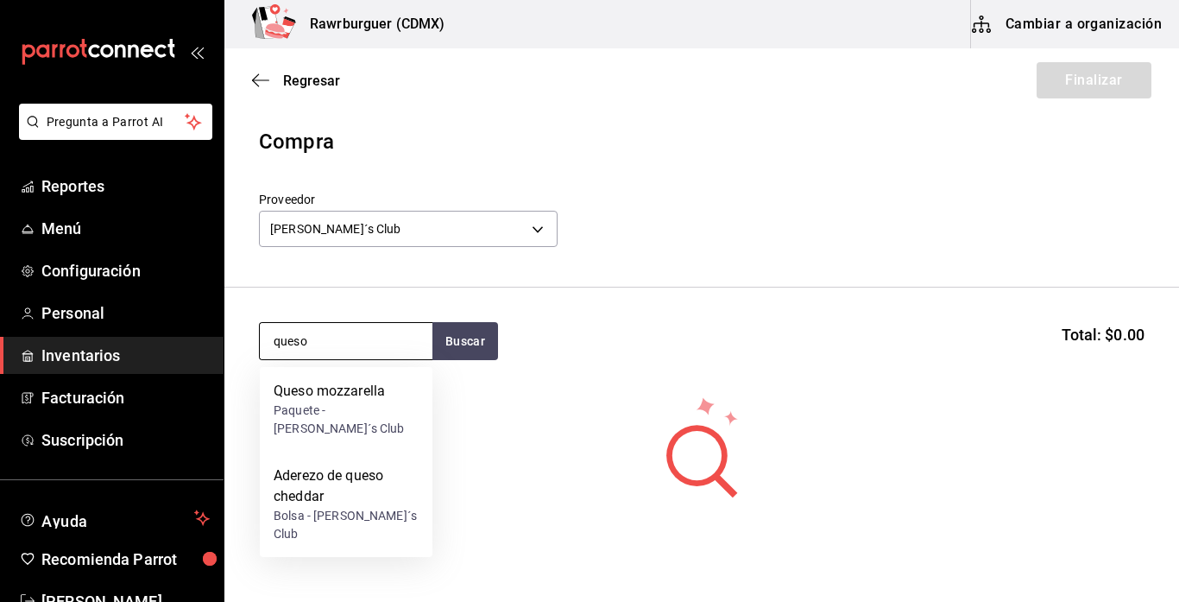
click at [371, 350] on input "queso" at bounding box center [346, 341] width 173 height 36
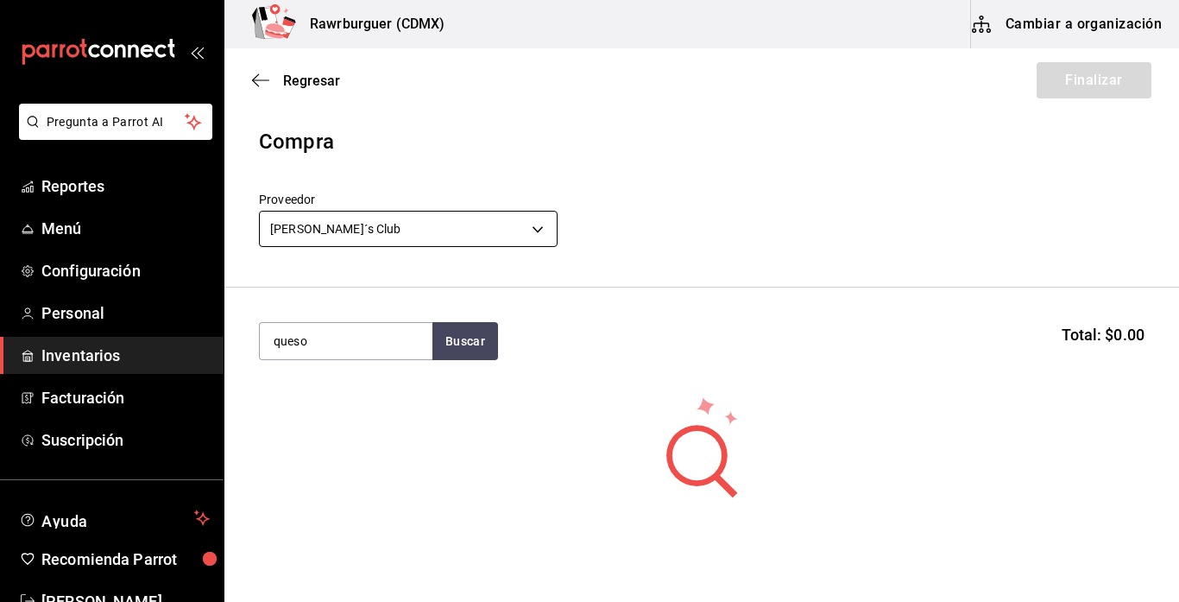
type input "queso"
click at [392, 235] on body "Pregunta a Parrot AI Reportes Menú Configuración Personal Inventarios Facturaci…" at bounding box center [589, 252] width 1179 height 504
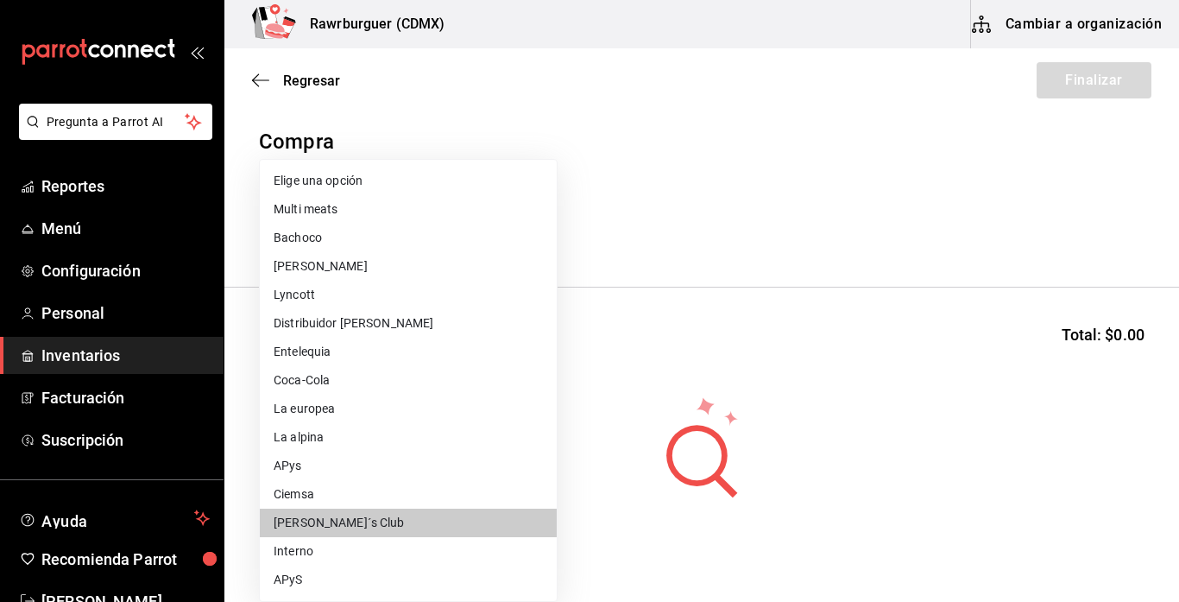
click at [355, 289] on li "Lyncott" at bounding box center [408, 295] width 297 height 28
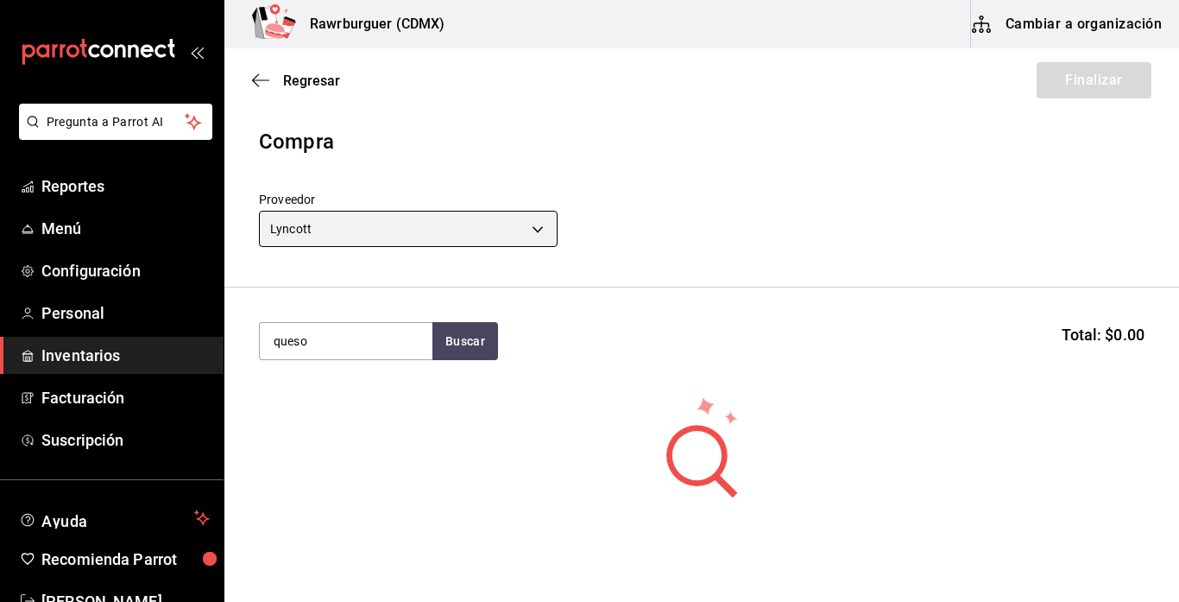
type input "f071af18-32bc-43aa-819f-4c47a54fda5d"
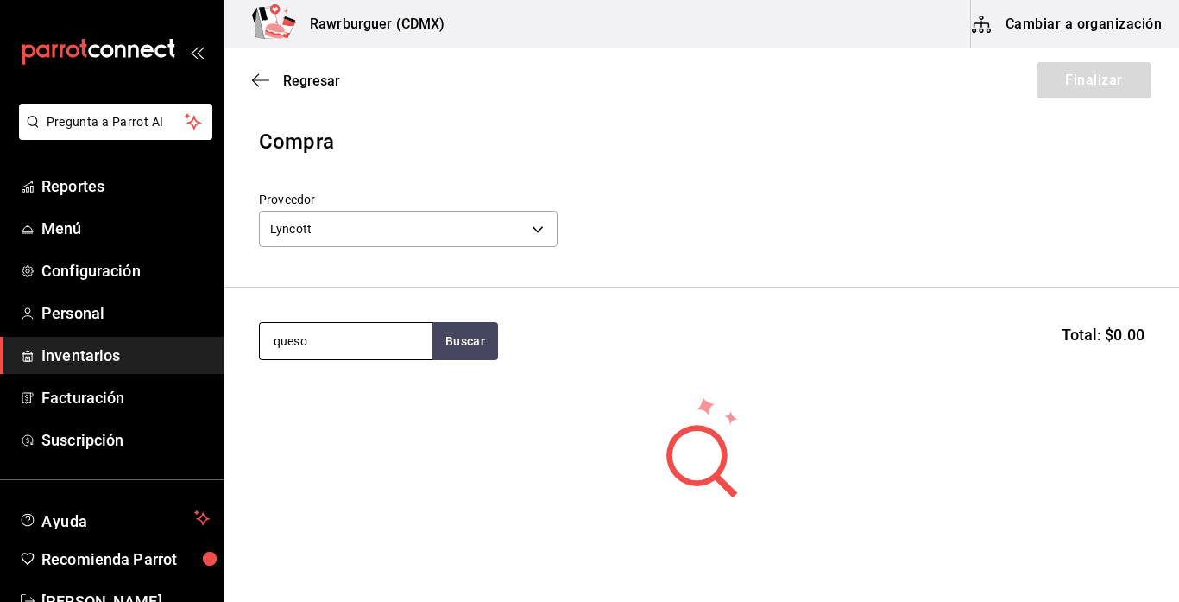
click at [350, 340] on input "queso" at bounding box center [346, 341] width 173 height 36
click at [464, 343] on button "Buscar" at bounding box center [465, 341] width 66 height 38
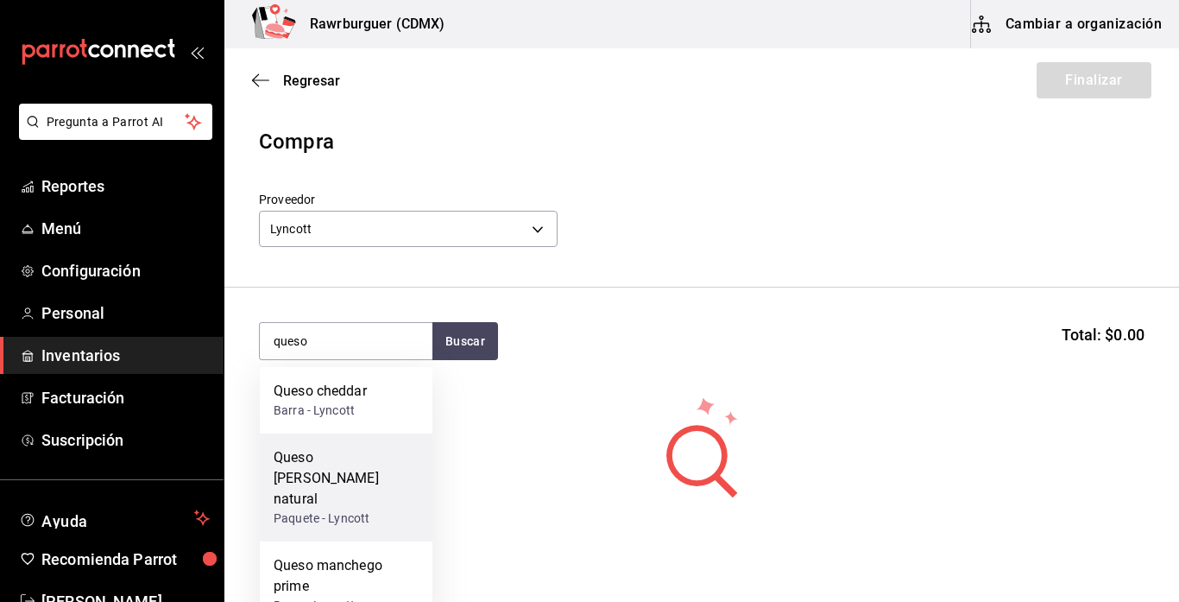
click at [386, 463] on div "Queso [PERSON_NAME] natural" at bounding box center [346, 478] width 145 height 62
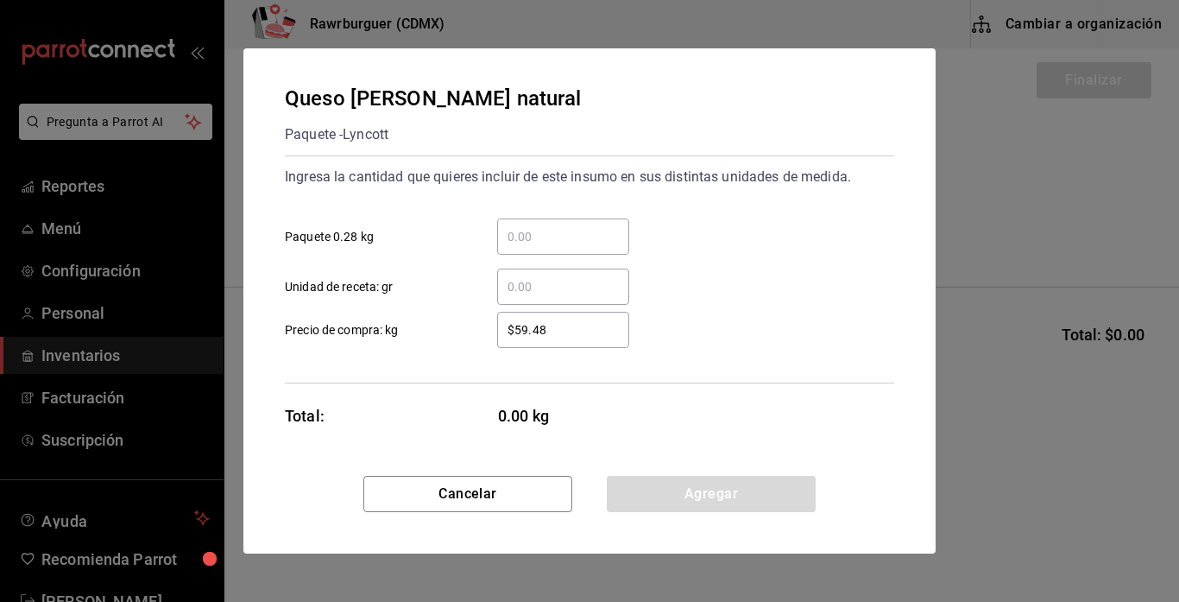
click at [519, 239] on input "​ Paquete 0.28 kg" at bounding box center [563, 236] width 132 height 21
type input "2"
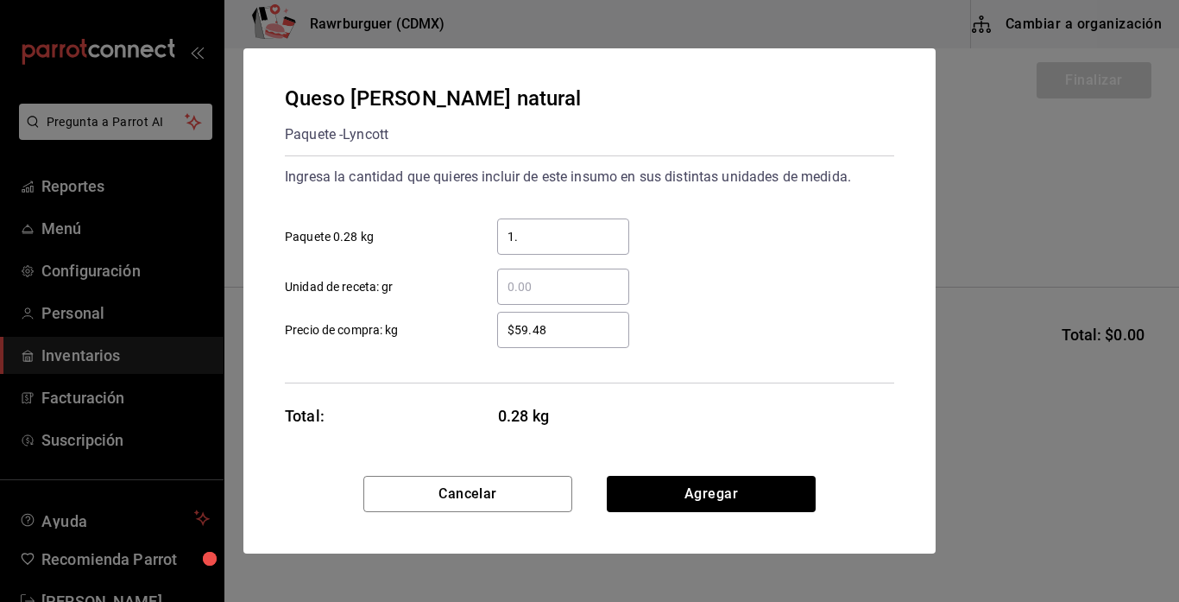
type input "1.8"
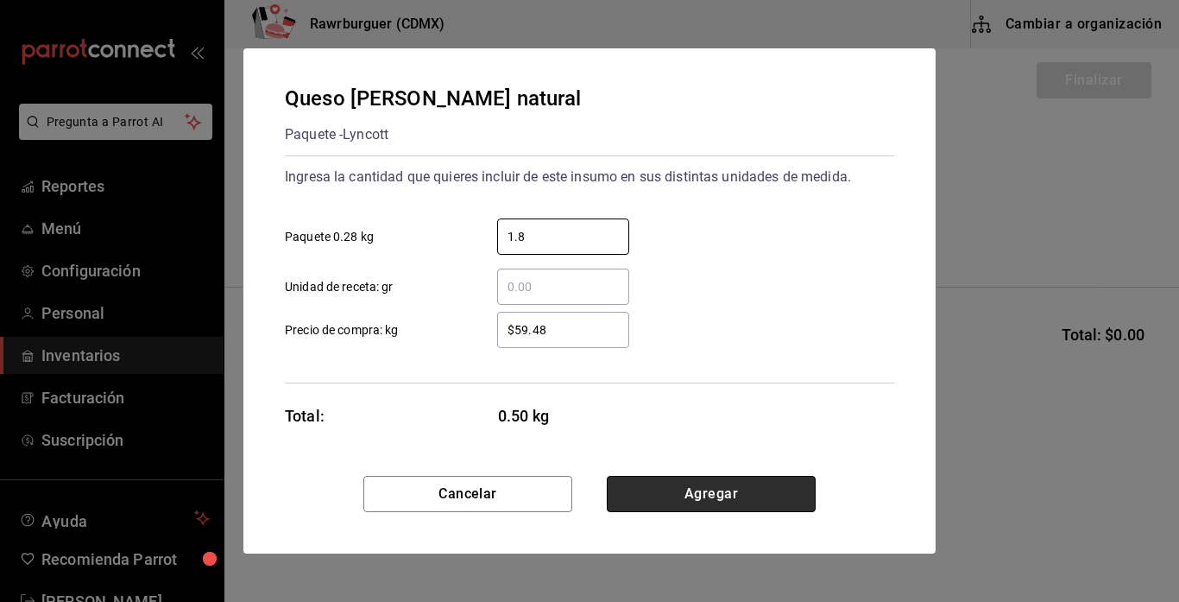
click at [663, 495] on button "Agregar" at bounding box center [711, 494] width 209 height 36
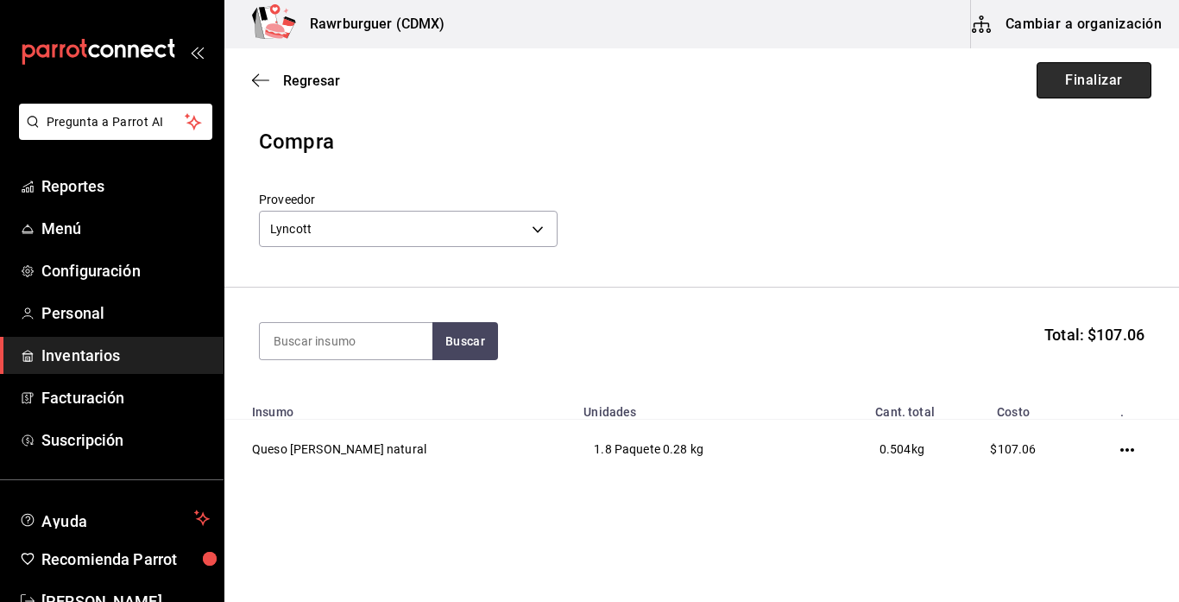
click at [1113, 87] on button "Finalizar" at bounding box center [1094, 80] width 115 height 36
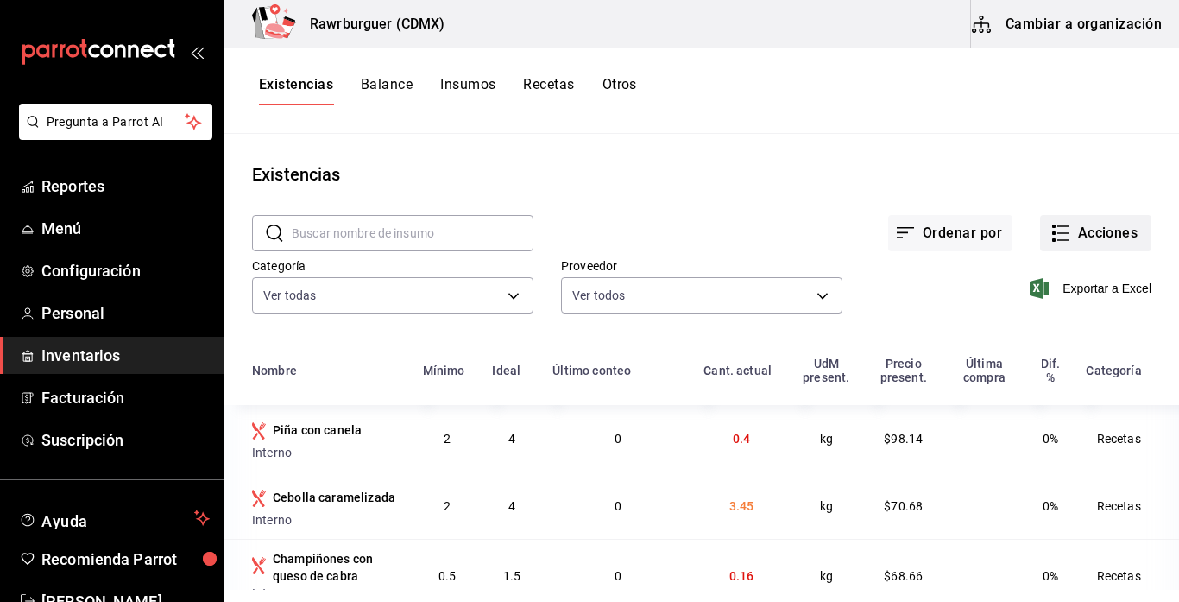
click at [1062, 243] on icon "button" at bounding box center [1060, 233] width 21 height 21
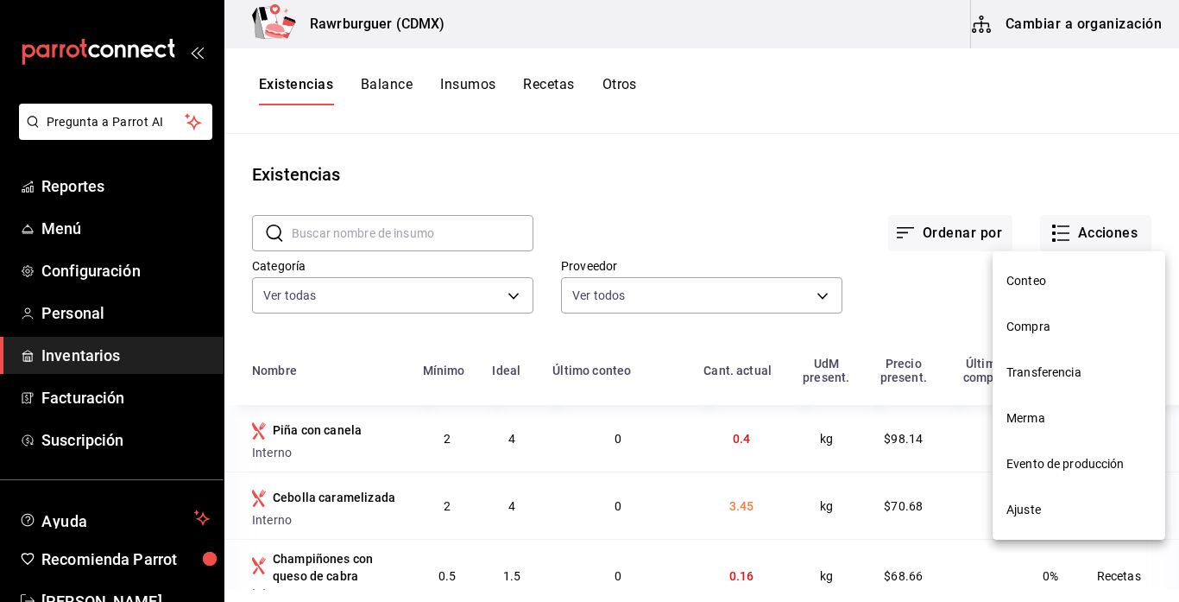
click at [1032, 331] on span "Compra" at bounding box center [1078, 327] width 145 height 18
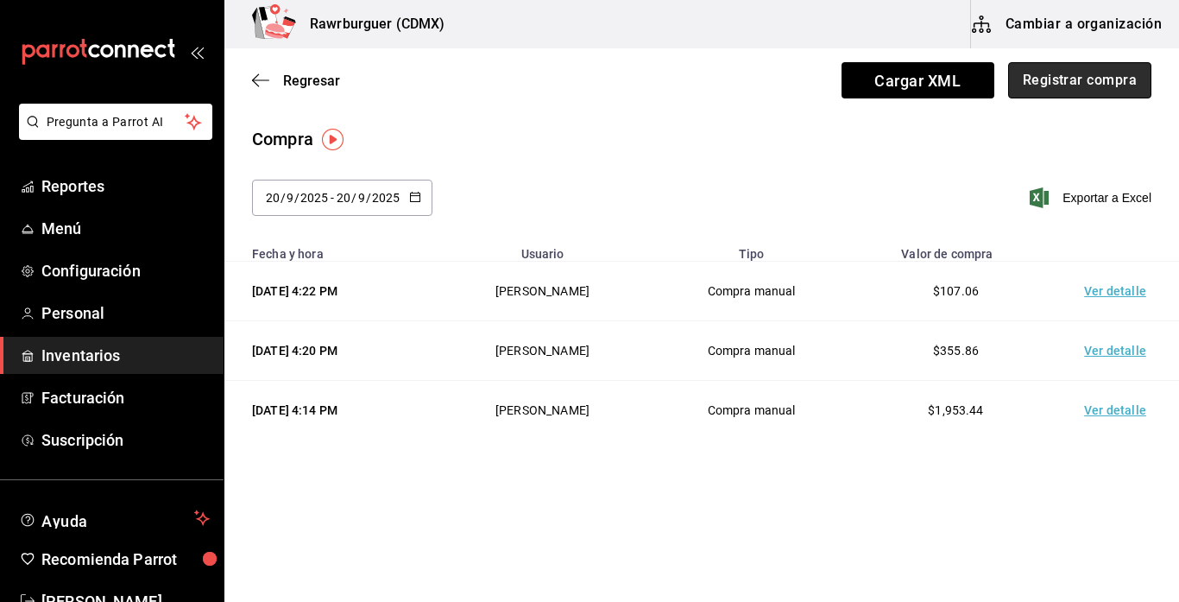
click at [1068, 90] on button "Registrar compra" at bounding box center [1079, 80] width 143 height 36
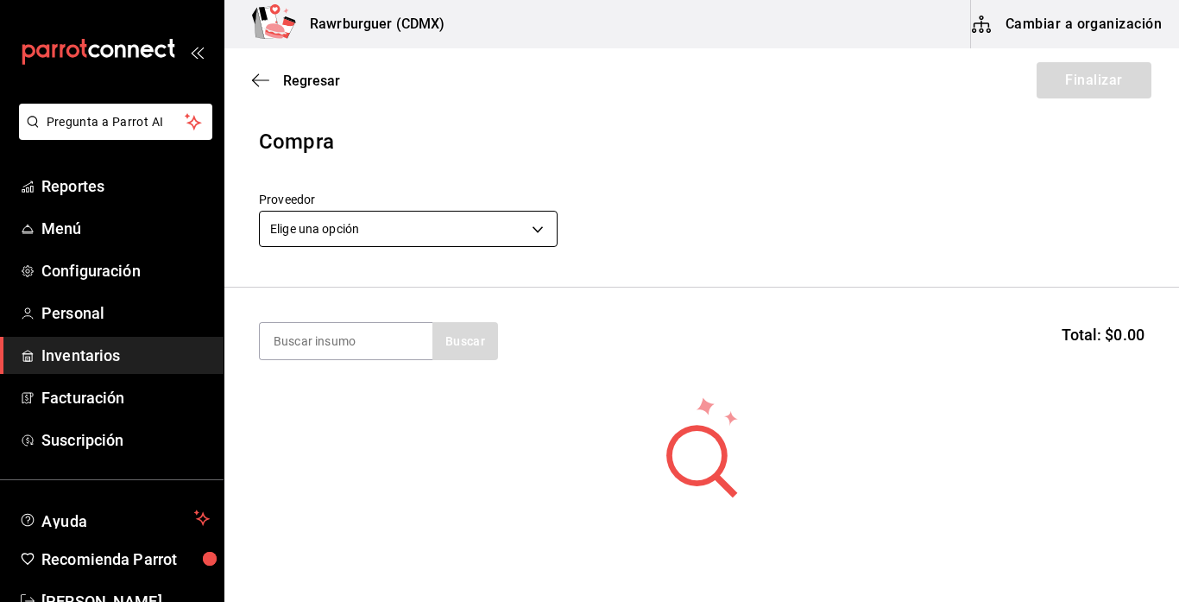
click at [538, 225] on body "Pregunta a Parrot AI Reportes Menú Configuración Personal Inventarios Facturaci…" at bounding box center [589, 252] width 1179 height 504
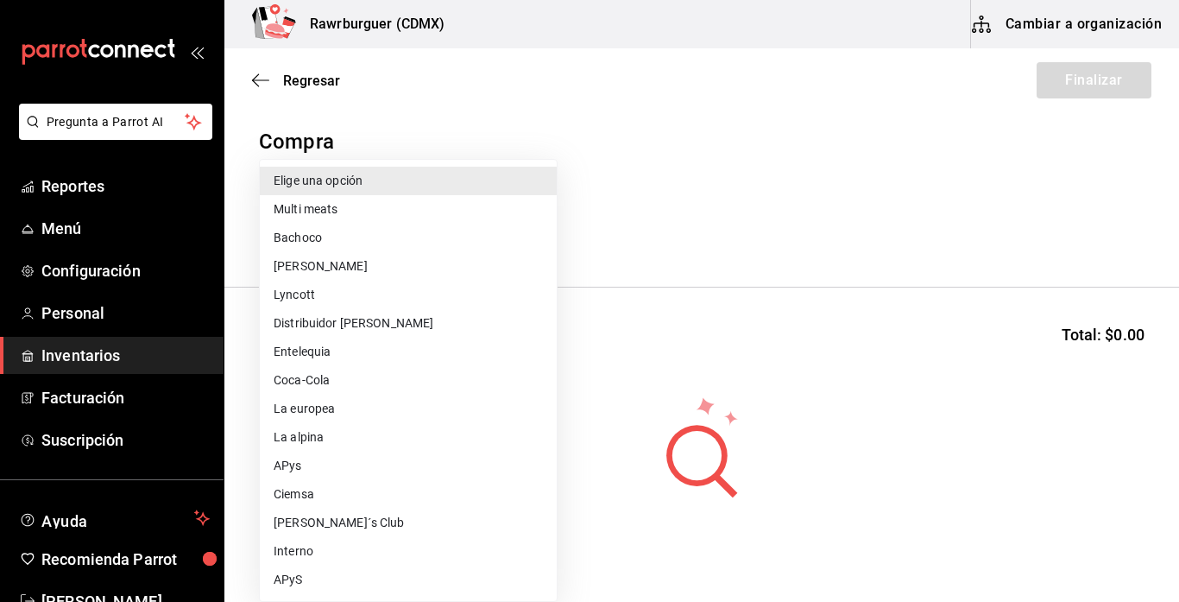
click at [312, 527] on li "[PERSON_NAME]´s Club" at bounding box center [408, 522] width 297 height 28
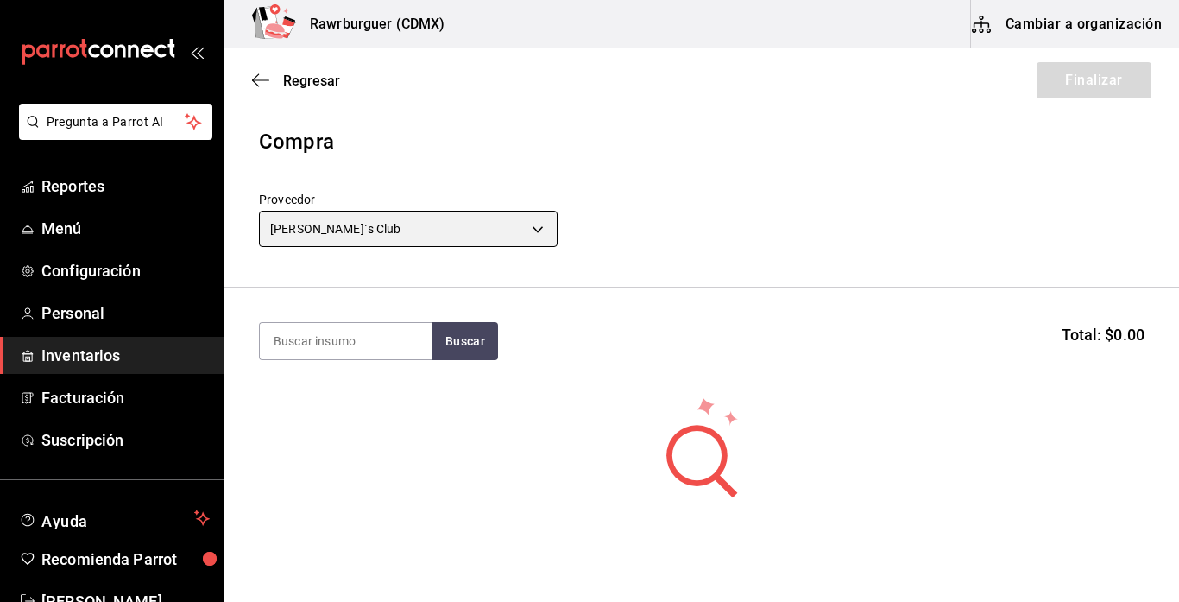
type input "430b9633-76bc-4a5c-ba58-aea79c5c7c8d"
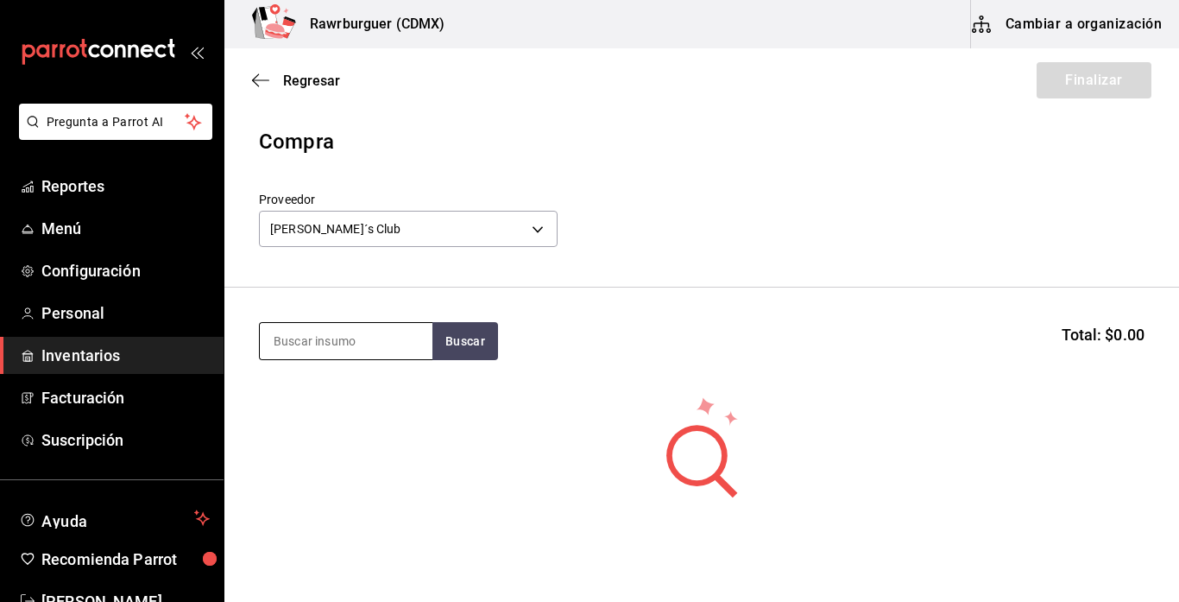
click at [345, 342] on input at bounding box center [346, 341] width 173 height 36
type input "mozza"
click at [452, 356] on button "Buscar" at bounding box center [465, 341] width 66 height 38
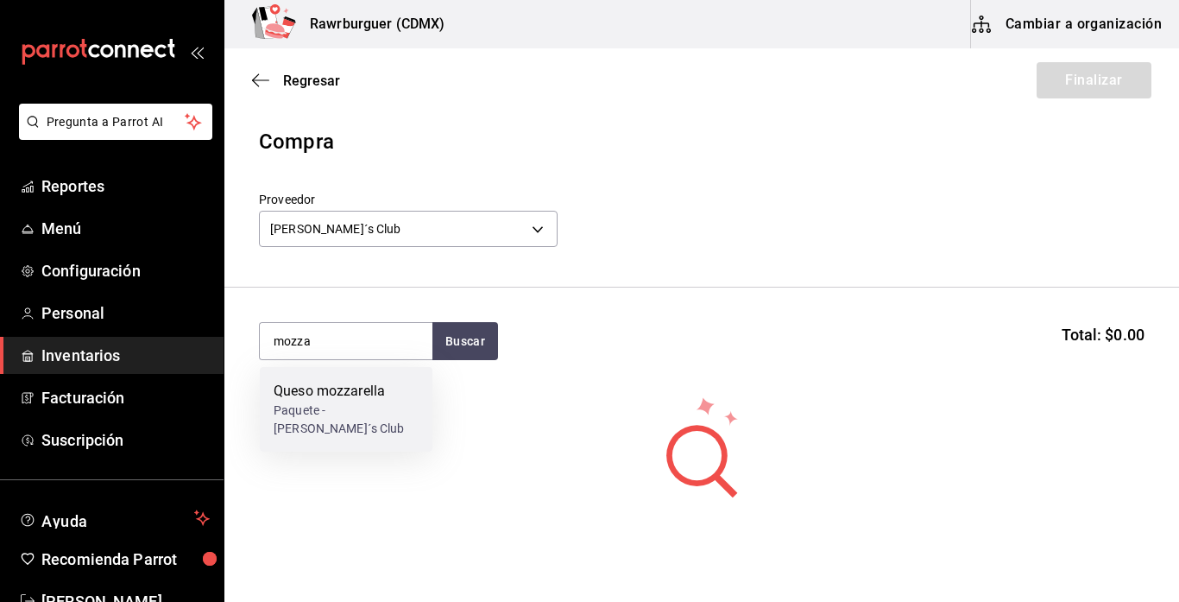
click at [353, 407] on div "Paquete - [PERSON_NAME]´s Club" at bounding box center [346, 419] width 145 height 36
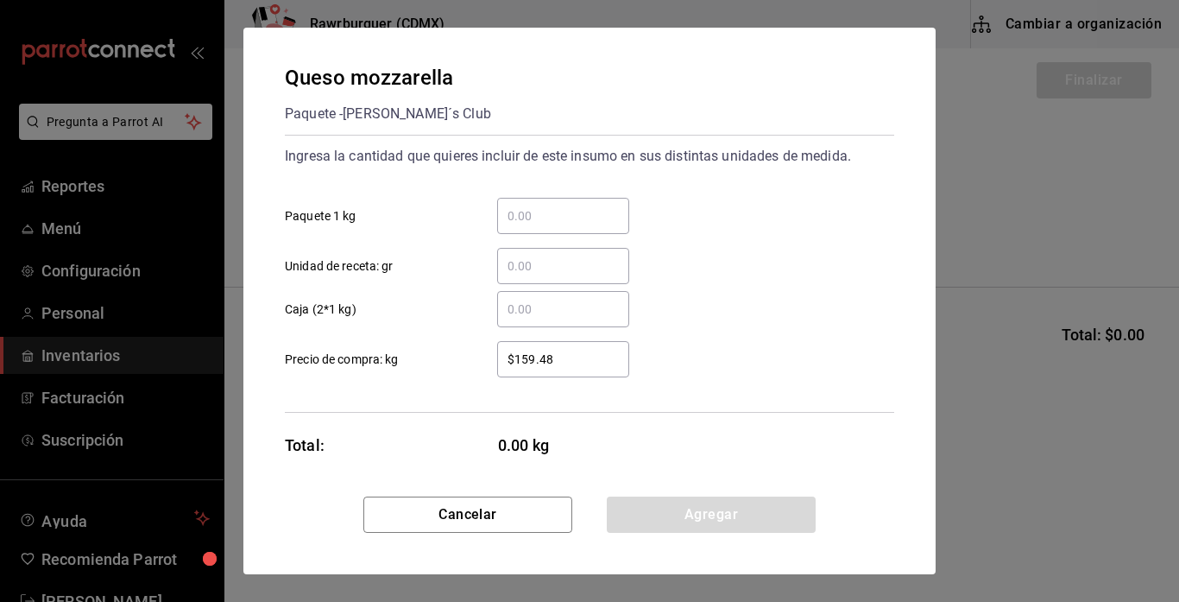
click at [582, 217] on input "​ Paquete 1 kg" at bounding box center [563, 215] width 132 height 21
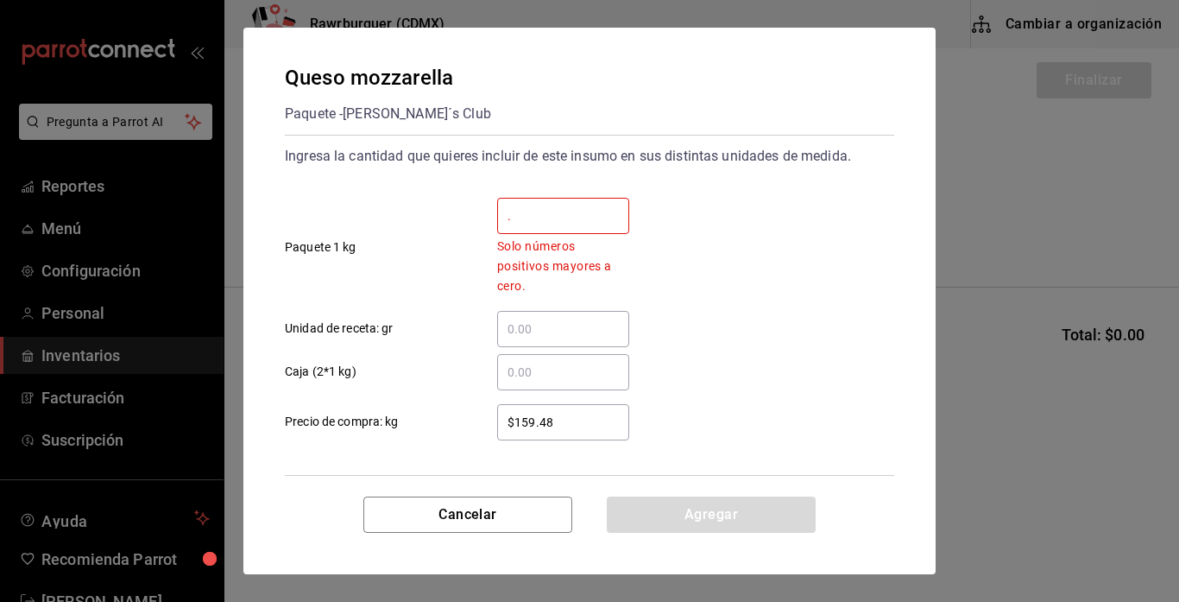
type input ".5"
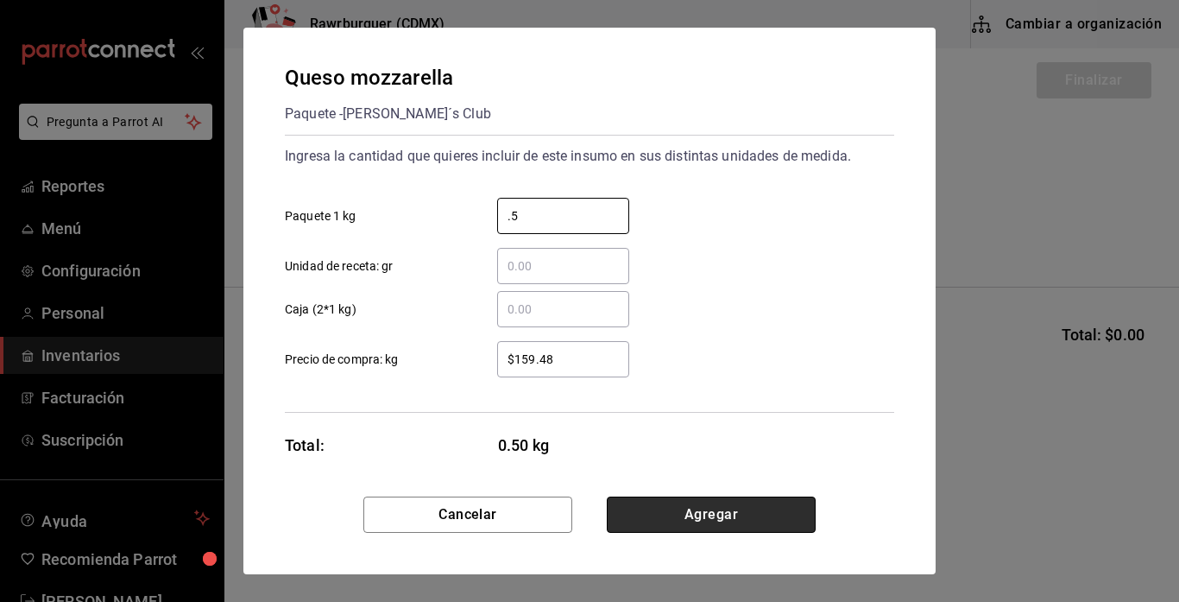
click at [651, 521] on button "Agregar" at bounding box center [711, 514] width 209 height 36
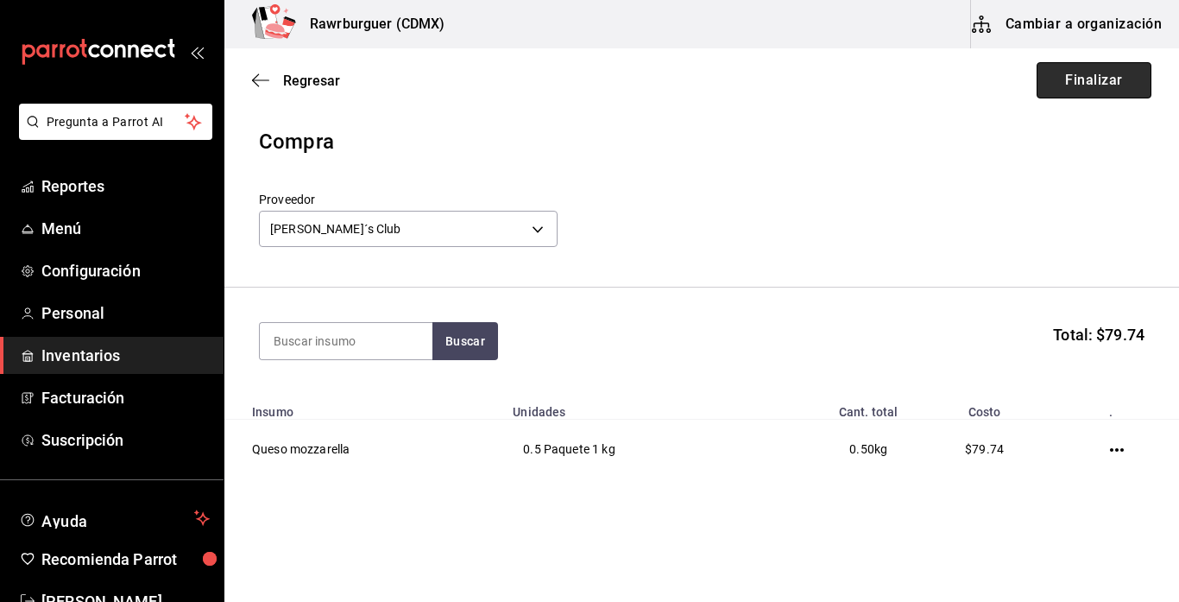
click at [1100, 87] on button "Finalizar" at bounding box center [1094, 80] width 115 height 36
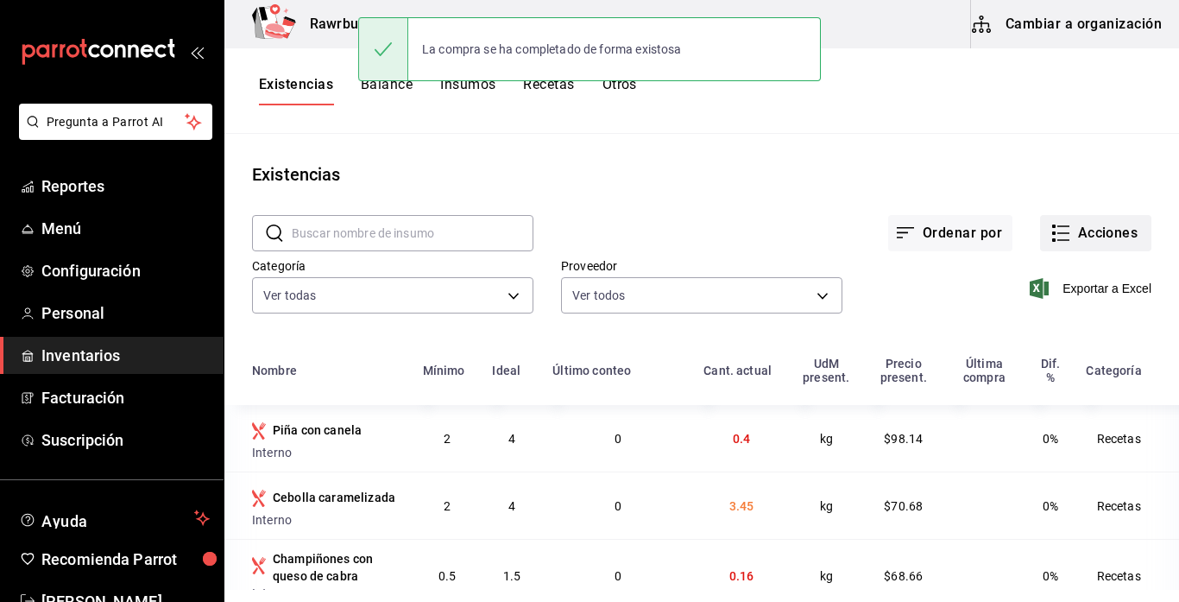
click at [1088, 235] on button "Acciones" at bounding box center [1095, 233] width 111 height 36
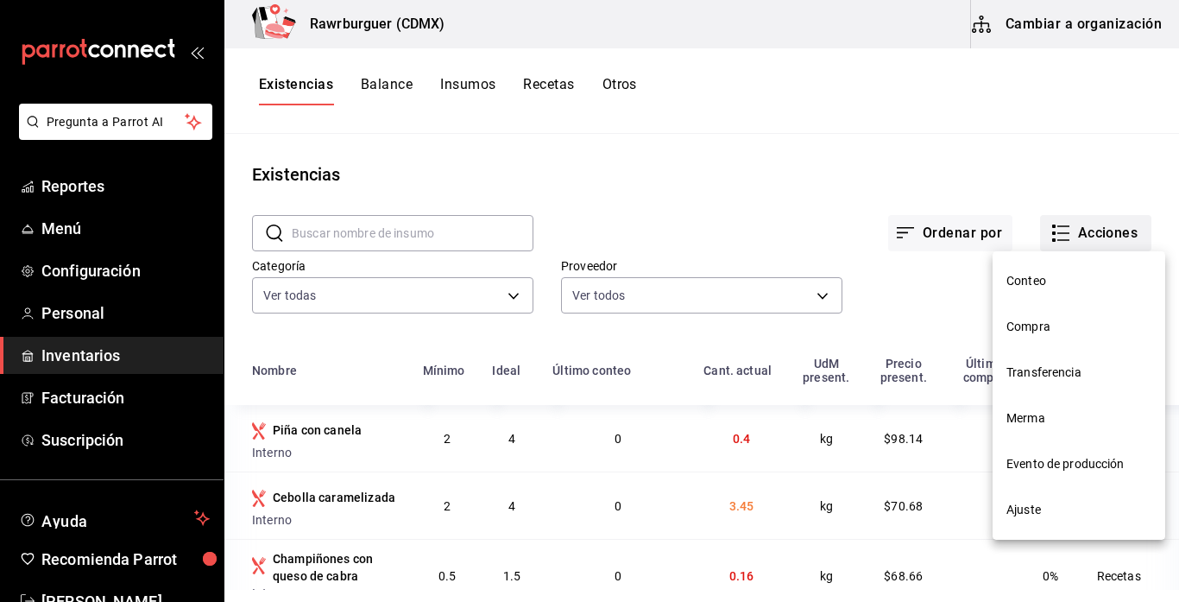
click at [1032, 331] on span "Compra" at bounding box center [1078, 327] width 145 height 18
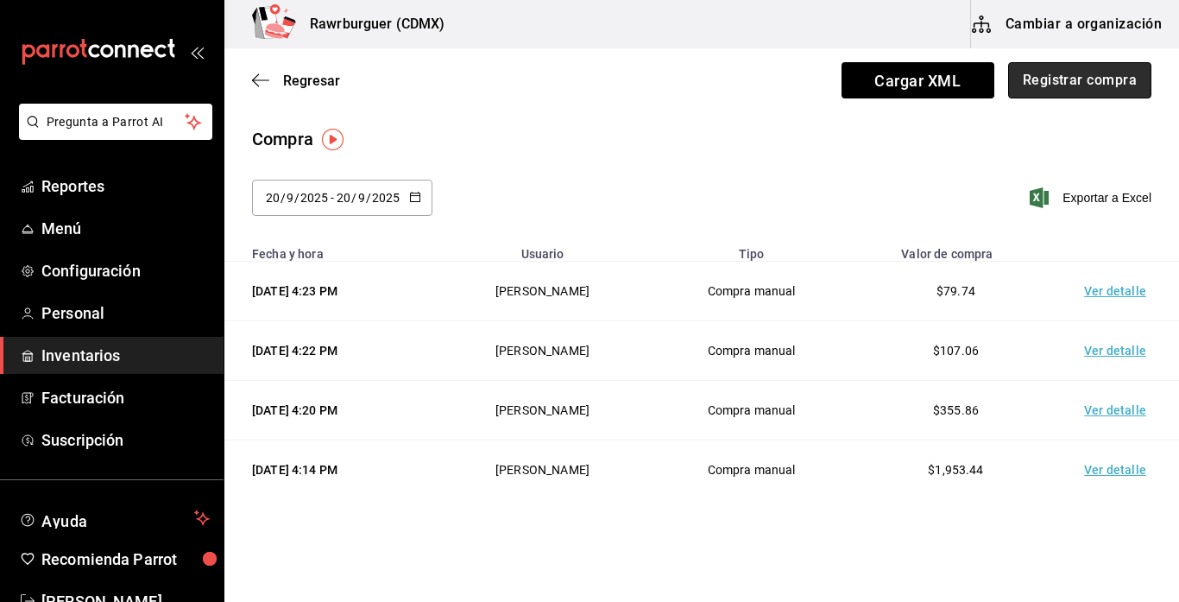
click at [1066, 83] on button "Registrar compra" at bounding box center [1079, 80] width 143 height 36
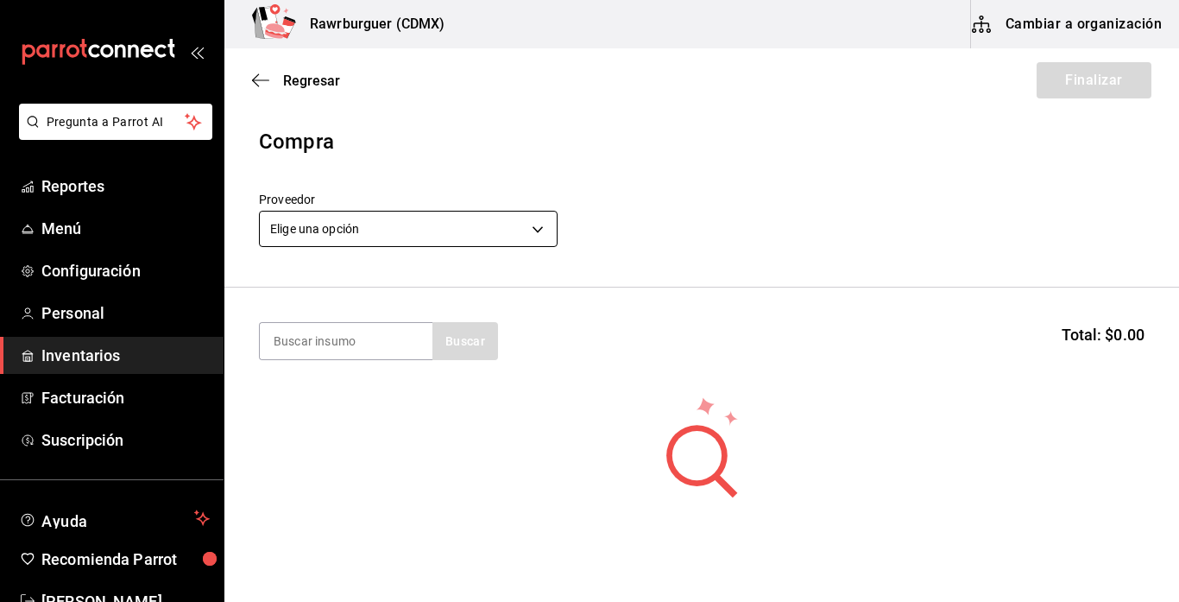
click at [404, 233] on body "Pregunta a Parrot AI Reportes Menú Configuración Personal Inventarios Facturaci…" at bounding box center [589, 252] width 1179 height 504
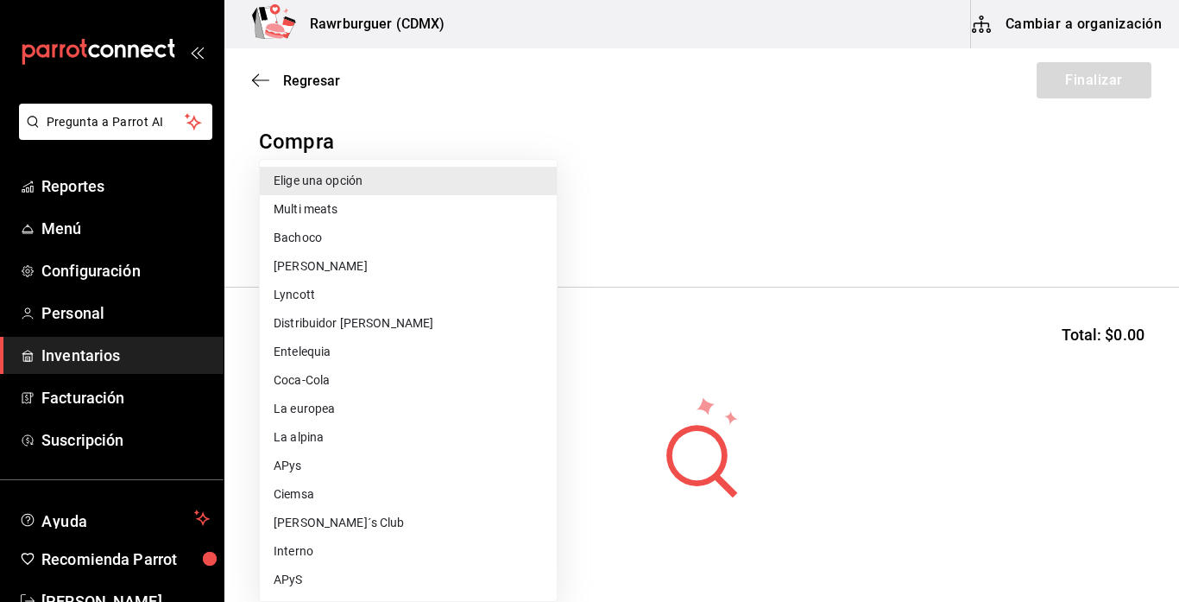
click at [306, 577] on li "APyS" at bounding box center [408, 579] width 297 height 28
type input "d2462c61-d6a0-4e6b-b327-a2fa3cf32fc8"
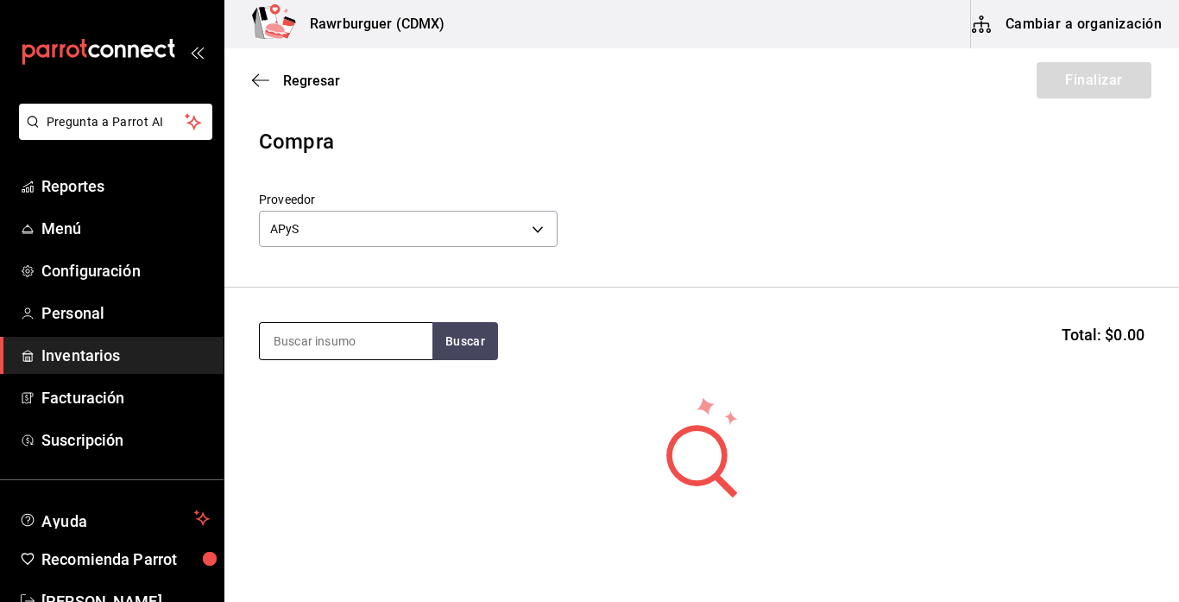
click at [350, 341] on input at bounding box center [346, 341] width 173 height 36
click at [492, 338] on button "Buscar" at bounding box center [465, 341] width 66 height 38
click at [480, 345] on button "Buscar" at bounding box center [465, 341] width 66 height 38
click at [408, 341] on input "bollo" at bounding box center [346, 341] width 173 height 36
type input "b"
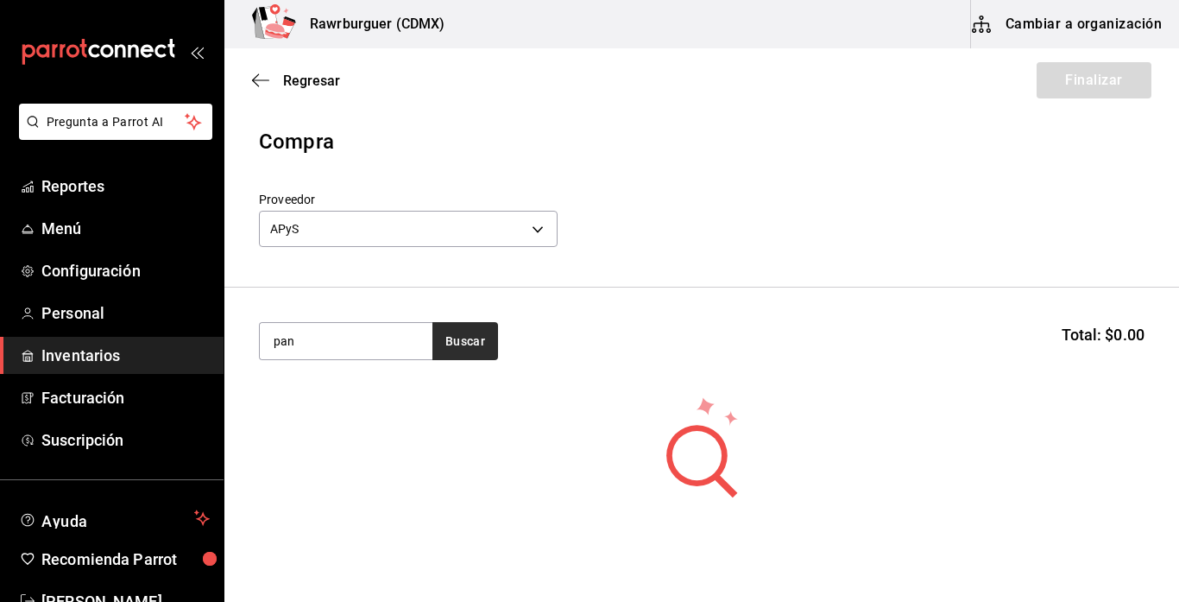
type input "pan"
click at [460, 338] on button "Buscar" at bounding box center [465, 341] width 66 height 38
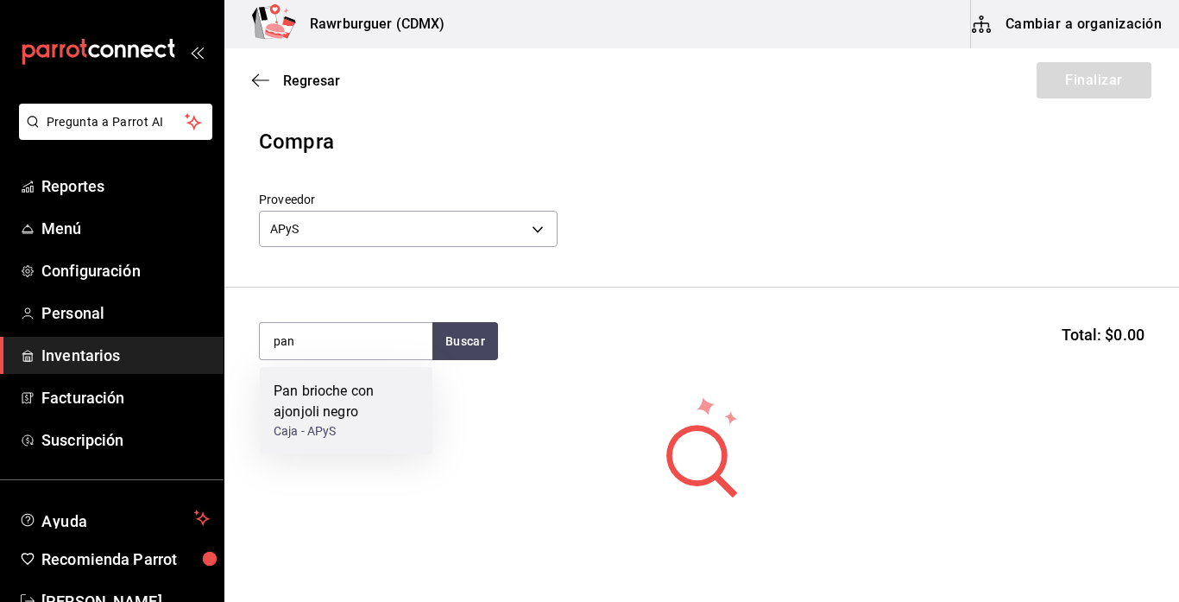
click at [353, 426] on div "Caja - APyS" at bounding box center [346, 431] width 145 height 18
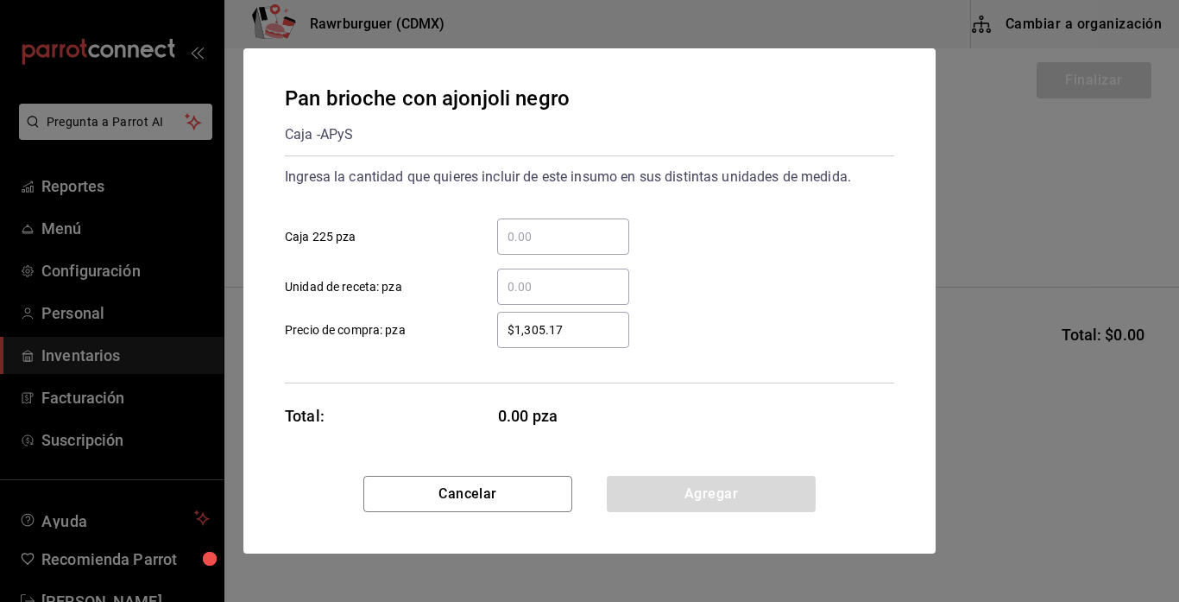
click at [563, 229] on input "​ Caja 225 pza" at bounding box center [563, 236] width 132 height 21
type input "1"
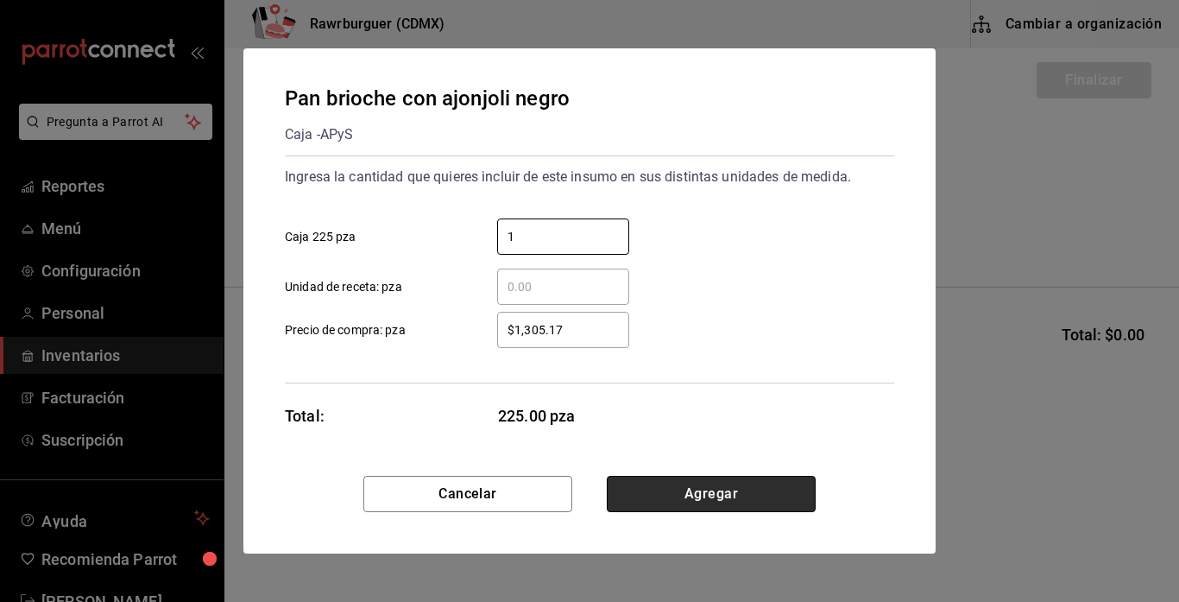
click at [648, 483] on button "Agregar" at bounding box center [711, 494] width 209 height 36
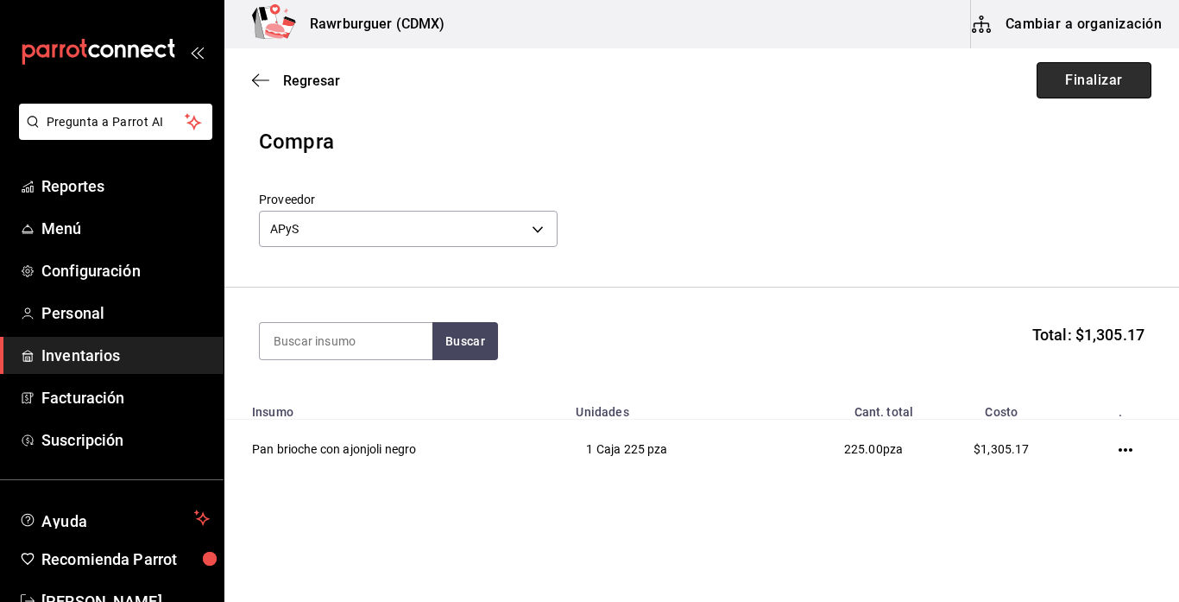
click at [1089, 94] on button "Finalizar" at bounding box center [1094, 80] width 115 height 36
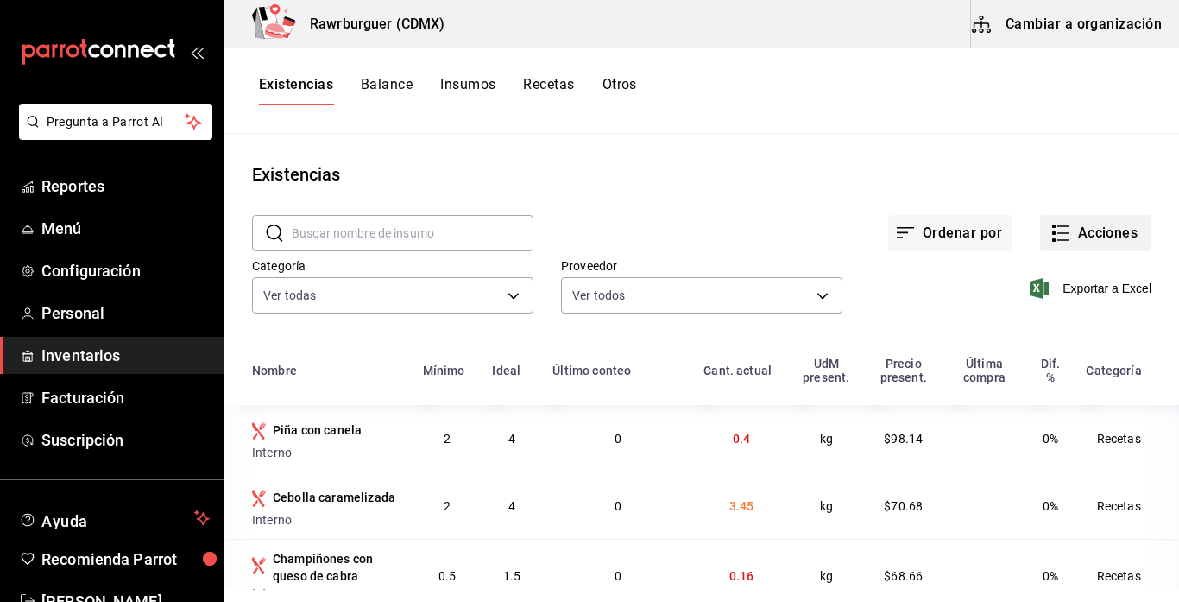
click at [1054, 243] on button "Acciones" at bounding box center [1095, 233] width 111 height 36
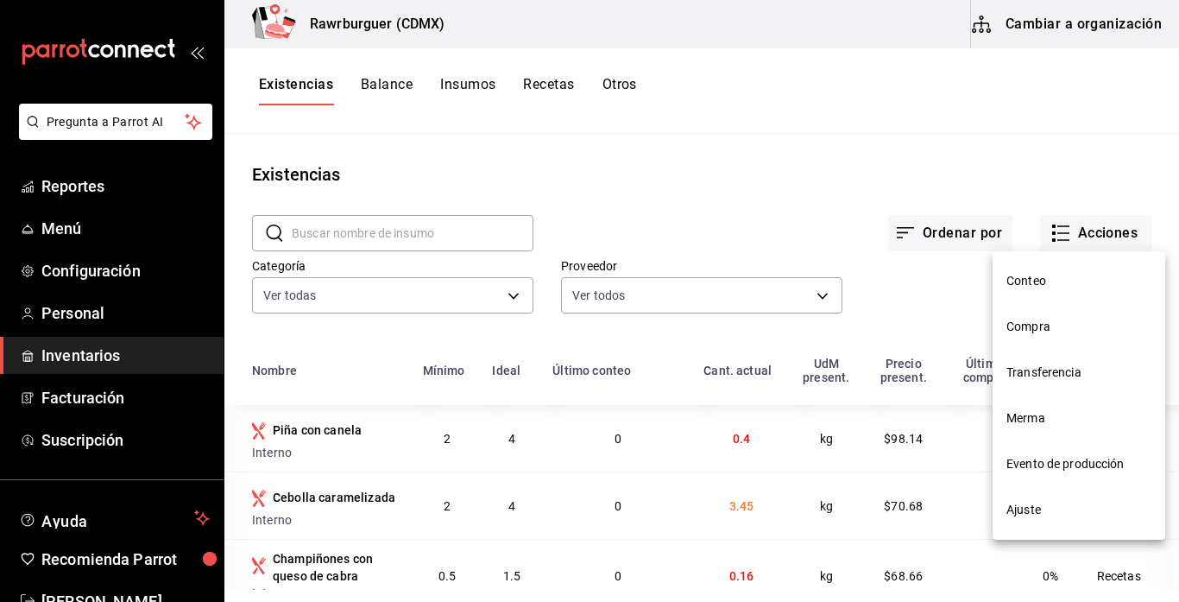
scroll to position [91, 0]
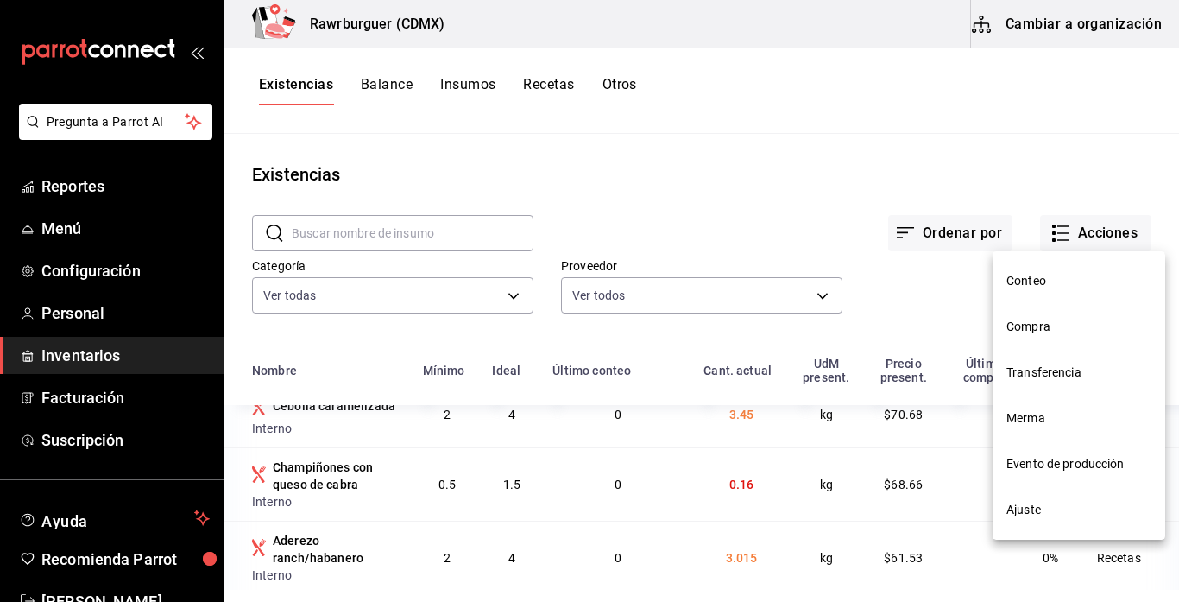
click at [1015, 515] on span "Ajuste" at bounding box center [1078, 510] width 145 height 18
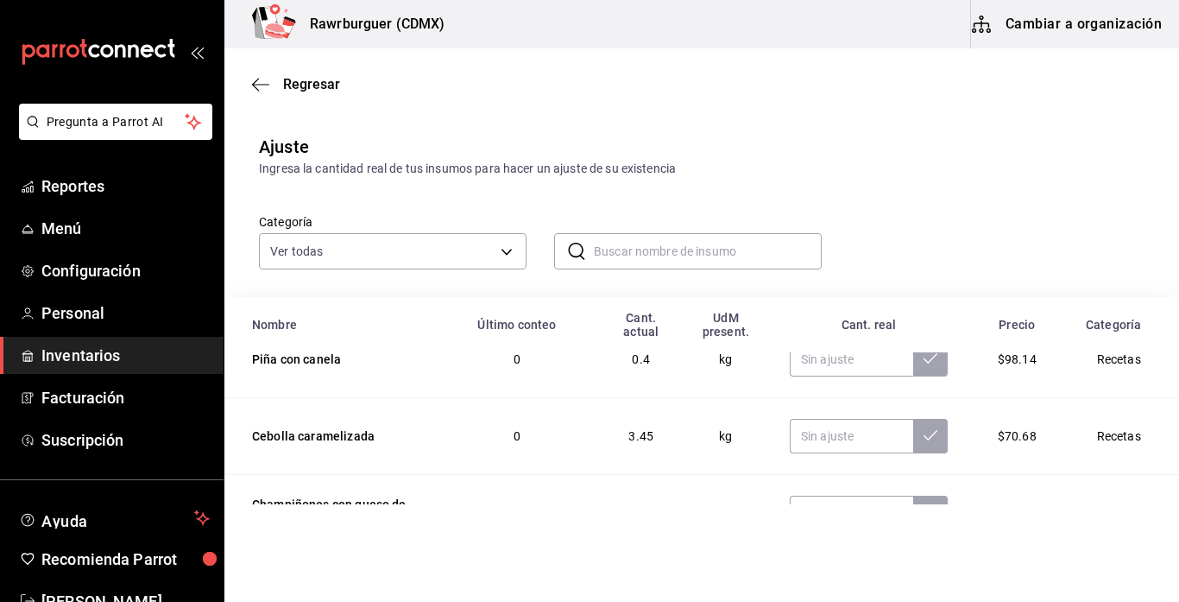
scroll to position [337, 0]
click at [667, 249] on input "text" at bounding box center [708, 251] width 228 height 35
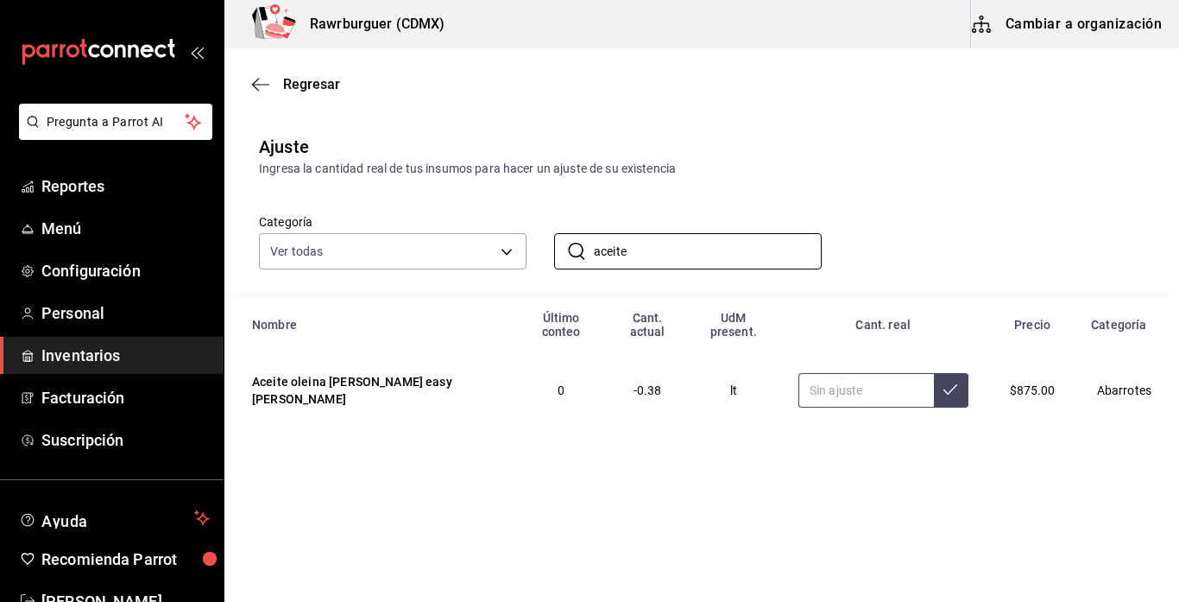
type input "aceite"
click at [829, 381] on input "text" at bounding box center [866, 390] width 136 height 35
click at [940, 379] on button at bounding box center [951, 390] width 35 height 35
click at [819, 375] on input "4.00" at bounding box center [866, 390] width 136 height 35
type input "4.00"
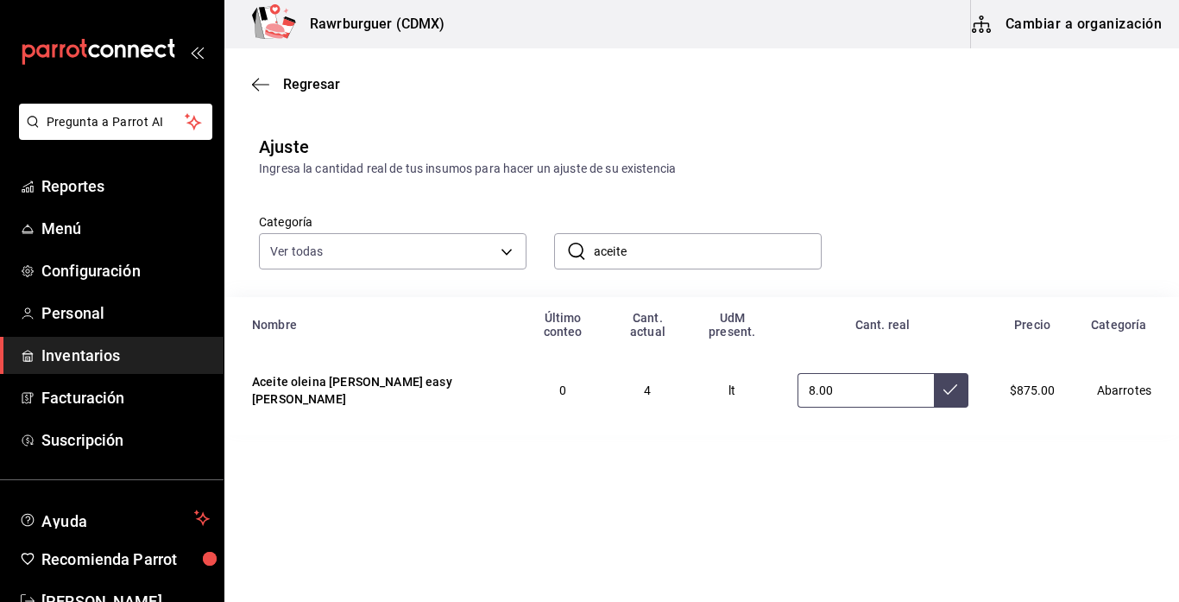
type input "8.00"
click at [945, 384] on icon at bounding box center [950, 389] width 14 height 10
click at [258, 85] on icon "button" at bounding box center [260, 85] width 17 height 16
